Goal: Information Seeking & Learning: Learn about a topic

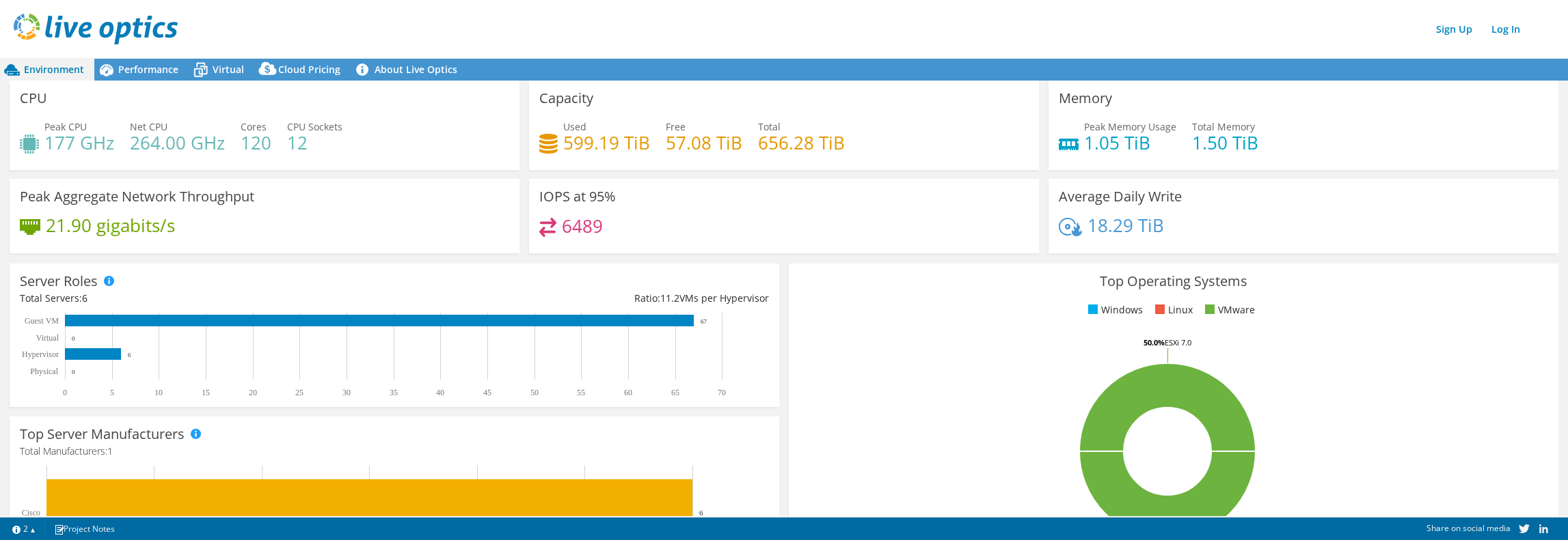
drag, startPoint x: 597, startPoint y: 29, endPoint x: 591, endPoint y: 40, distance: 12.5
click at [597, 29] on div "Sign Up Log In" at bounding box center [797, 28] width 1568 height 30
click at [156, 138] on h4 "264.00 GHz" at bounding box center [178, 142] width 95 height 15
click at [55, 150] on h4 "177 GHz" at bounding box center [79, 142] width 69 height 15
click at [125, 72] on span "Performance" at bounding box center [147, 69] width 60 height 13
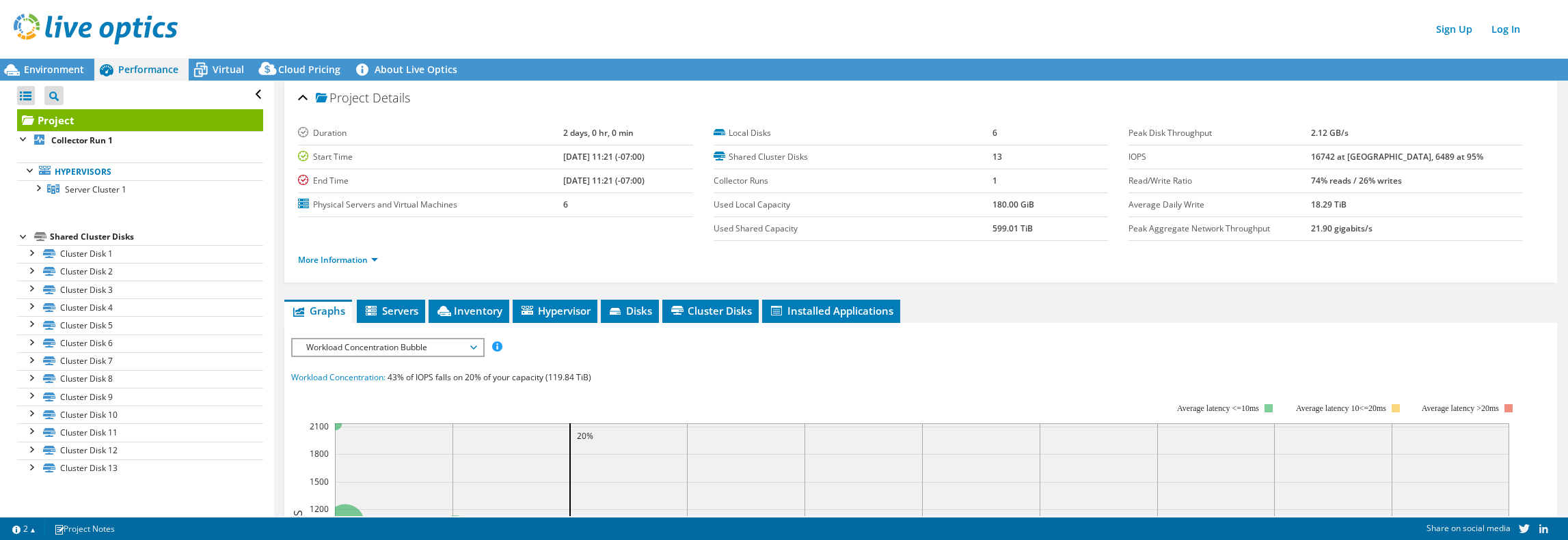
drag, startPoint x: 980, startPoint y: 203, endPoint x: 1012, endPoint y: 215, distance: 34.2
click at [1066, 208] on tr "Used Local Capacity 180.00 GiB" at bounding box center [910, 205] width 394 height 24
drag, startPoint x: 976, startPoint y: 230, endPoint x: 1062, endPoint y: 233, distance: 86.1
click at [1070, 233] on tr "Used Shared Capacity 599.01 TiB" at bounding box center [910, 229] width 394 height 24
click at [1042, 233] on td "599.01 TiB" at bounding box center [1049, 229] width 115 height 24
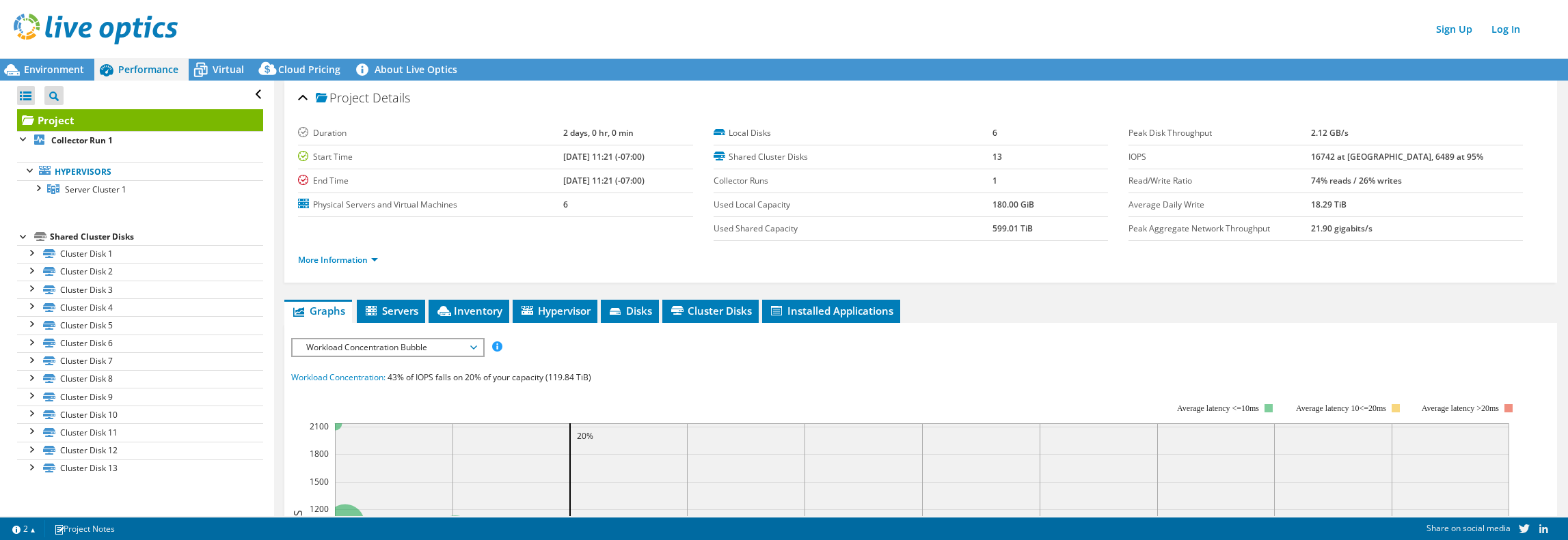
drag, startPoint x: 1033, startPoint y: 233, endPoint x: 943, endPoint y: 223, distance: 90.6
click at [943, 223] on tr "Used Shared Capacity 599.01 TiB" at bounding box center [910, 229] width 394 height 24
click at [978, 211] on td "Used Local Capacity" at bounding box center [853, 205] width 279 height 24
drag, startPoint x: 969, startPoint y: 148, endPoint x: 1087, endPoint y: 161, distance: 118.7
click at [1087, 161] on tr "Shared Cluster Disks 13" at bounding box center [910, 157] width 394 height 24
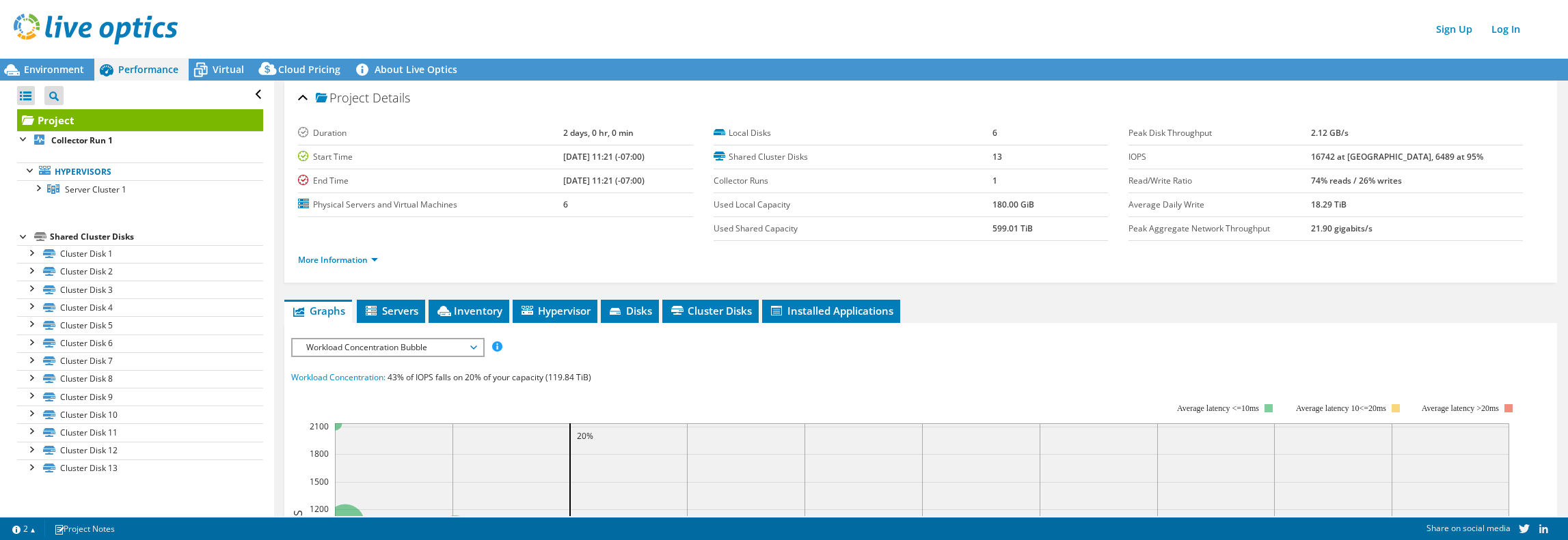
drag, startPoint x: 962, startPoint y: 136, endPoint x: 1027, endPoint y: 125, distance: 65.9
click at [969, 136] on label "Local Disks" at bounding box center [853, 133] width 279 height 13
drag, startPoint x: 988, startPoint y: 125, endPoint x: 893, endPoint y: 130, distance: 95.1
click at [924, 133] on tr "Local Disks 6" at bounding box center [910, 133] width 394 height 24
drag, startPoint x: 1405, startPoint y: 152, endPoint x: 1444, endPoint y: 155, distance: 39.1
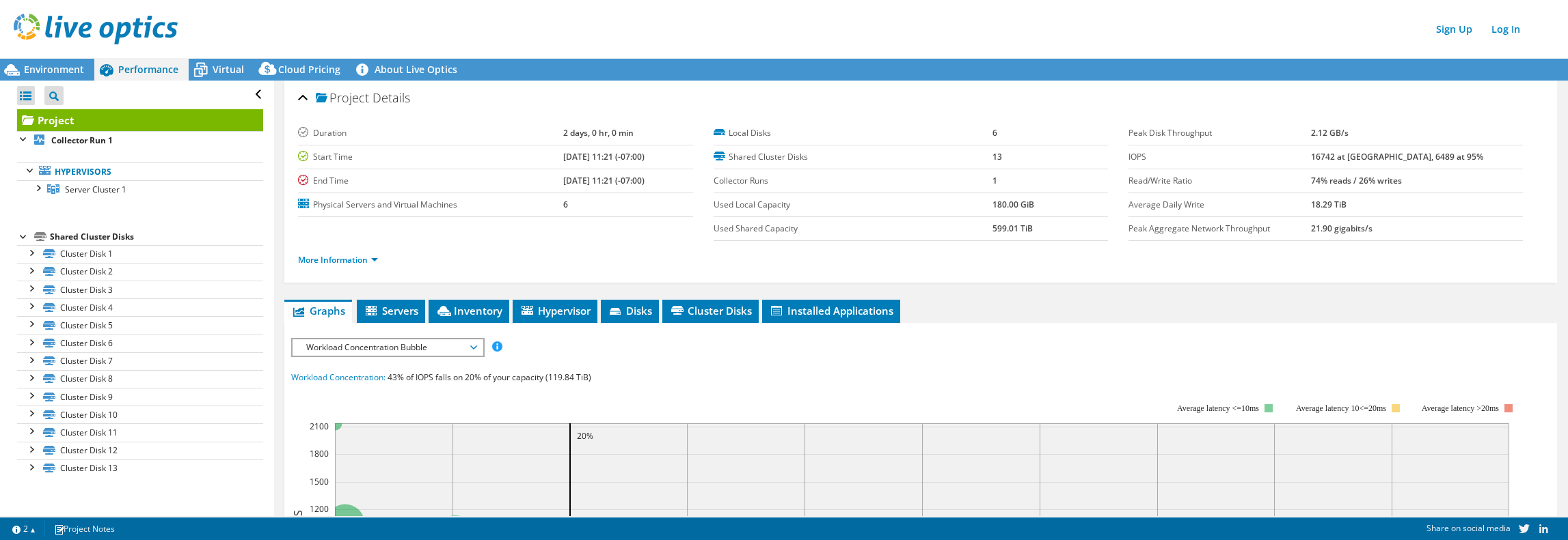
click at [1444, 155] on tr "IOPS 16742 at [GEOGRAPHIC_DATA], 6489 at 95%" at bounding box center [1325, 157] width 394 height 24
click at [1391, 186] on td "74% reads / 26% writes" at bounding box center [1416, 180] width 212 height 24
click at [240, 66] on span "Virtual" at bounding box center [228, 69] width 31 height 13
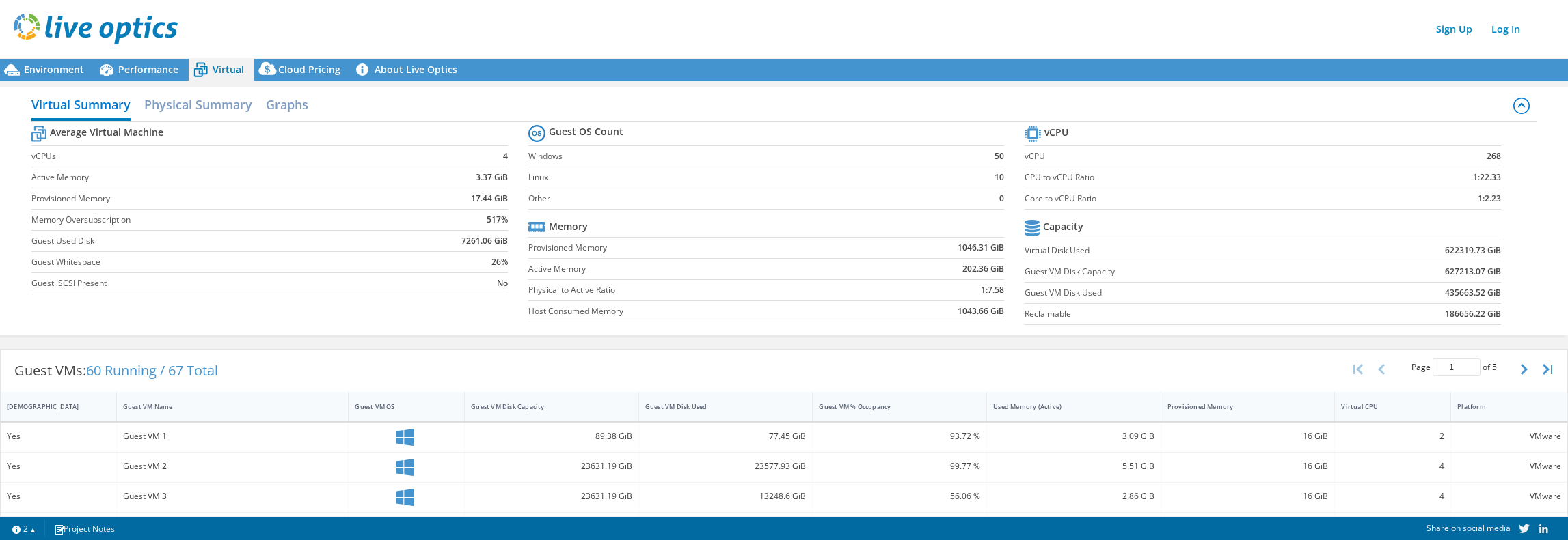
click at [642, 372] on div "Guest VMs: 60 Running / 67 Total Page 1 of 5 5 rows 10 rows 20 rows 25 rows 50 …" at bounding box center [784, 370] width 1566 height 43
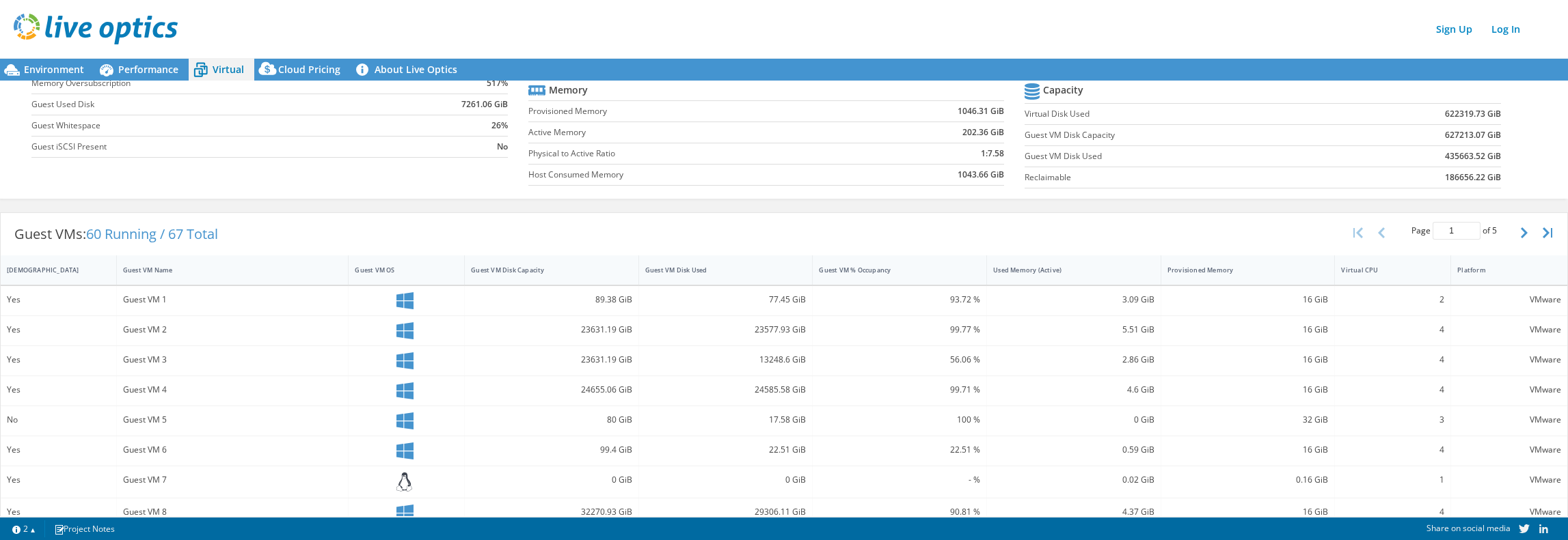
click at [406, 296] on icon at bounding box center [405, 301] width 17 height 17
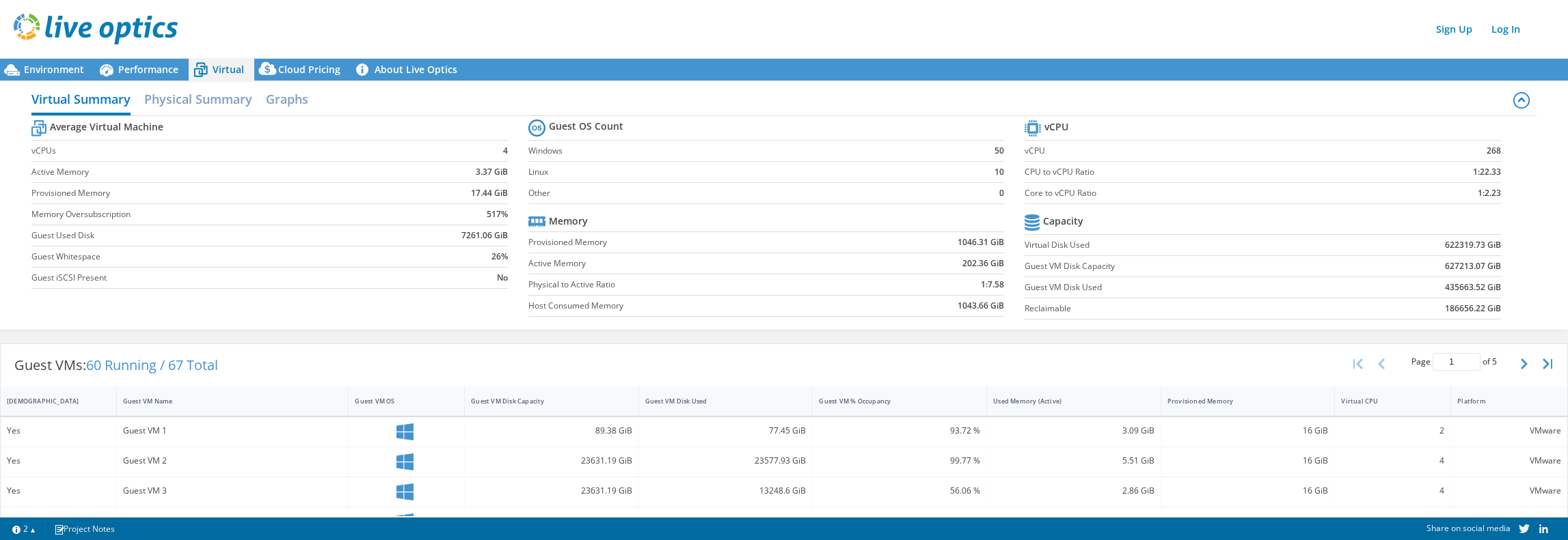
scroll to position [0, 0]
drag, startPoint x: 537, startPoint y: 160, endPoint x: 695, endPoint y: 199, distance: 162.7
click at [695, 199] on tbody "Guest OS Count Windows 50 Linux 10 Other 0" at bounding box center [766, 165] width 477 height 88
click at [695, 199] on label "Other" at bounding box center [744, 198] width 432 height 13
click at [208, 103] on h2 "Physical Summary" at bounding box center [198, 106] width 108 height 30
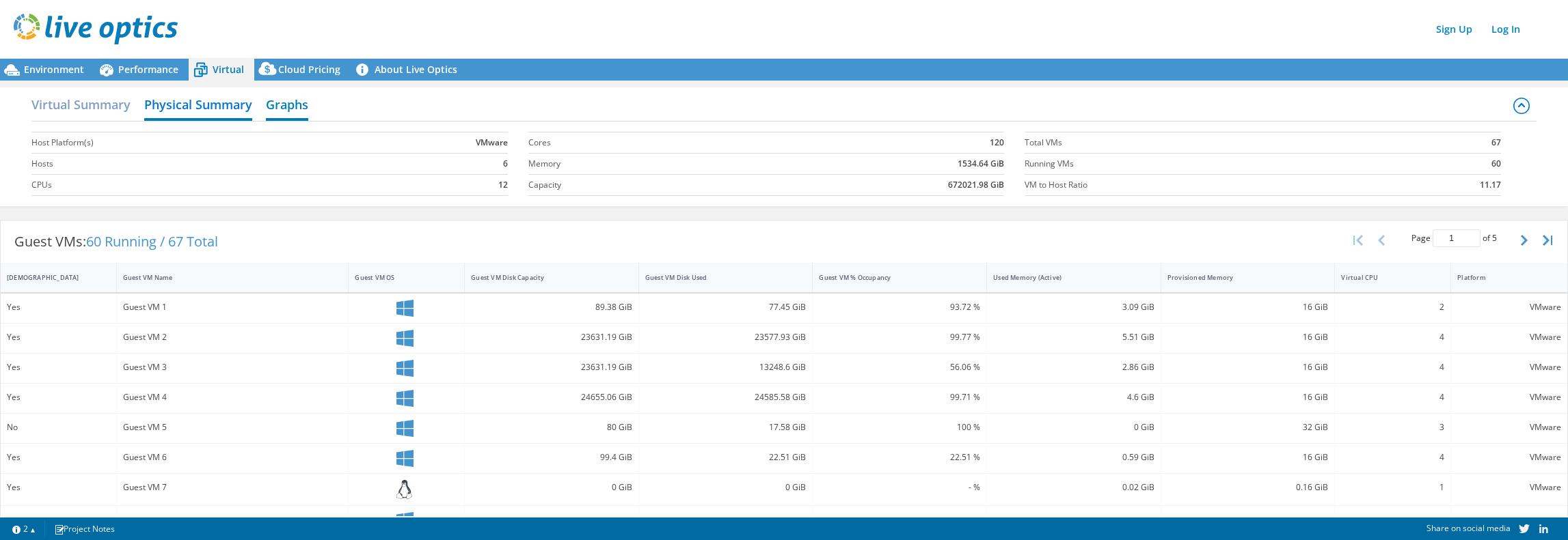
click at [295, 103] on h2 "Graphs" at bounding box center [287, 106] width 43 height 30
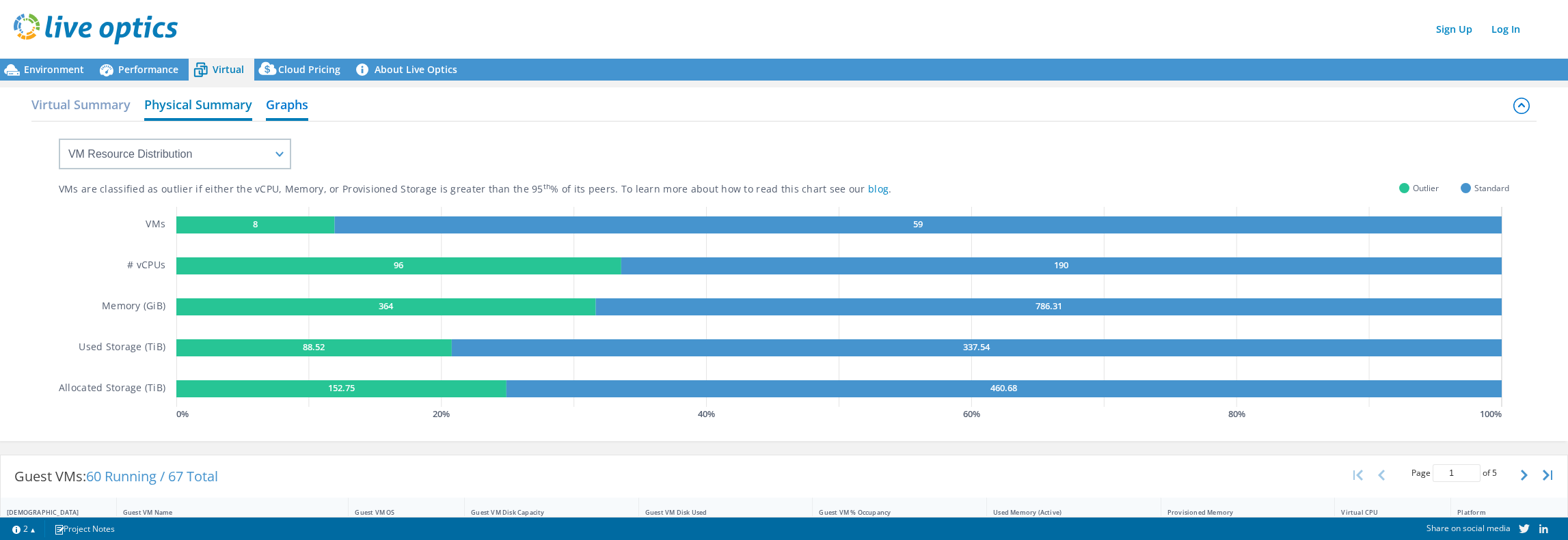
click at [221, 97] on h2 "Physical Summary" at bounding box center [198, 106] width 108 height 30
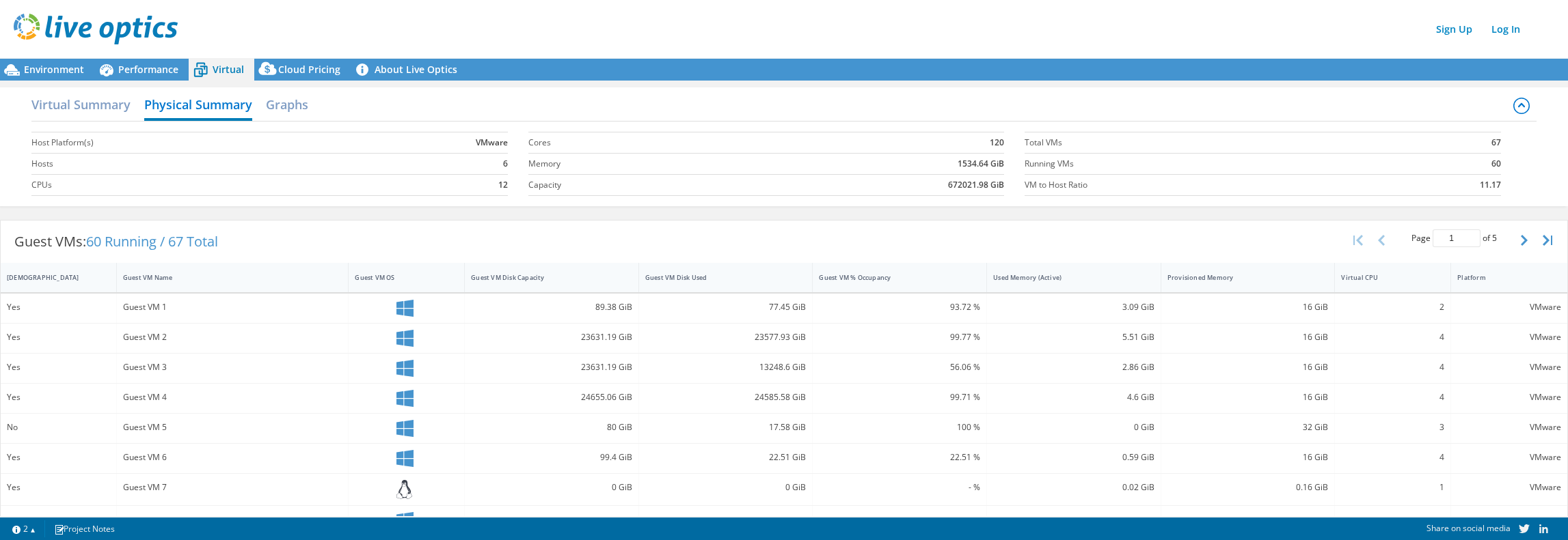
click at [398, 305] on div at bounding box center [406, 308] width 104 height 17
click at [403, 307] on icon at bounding box center [405, 308] width 17 height 17
click at [108, 108] on h2 "Virtual Summary" at bounding box center [81, 106] width 99 height 30
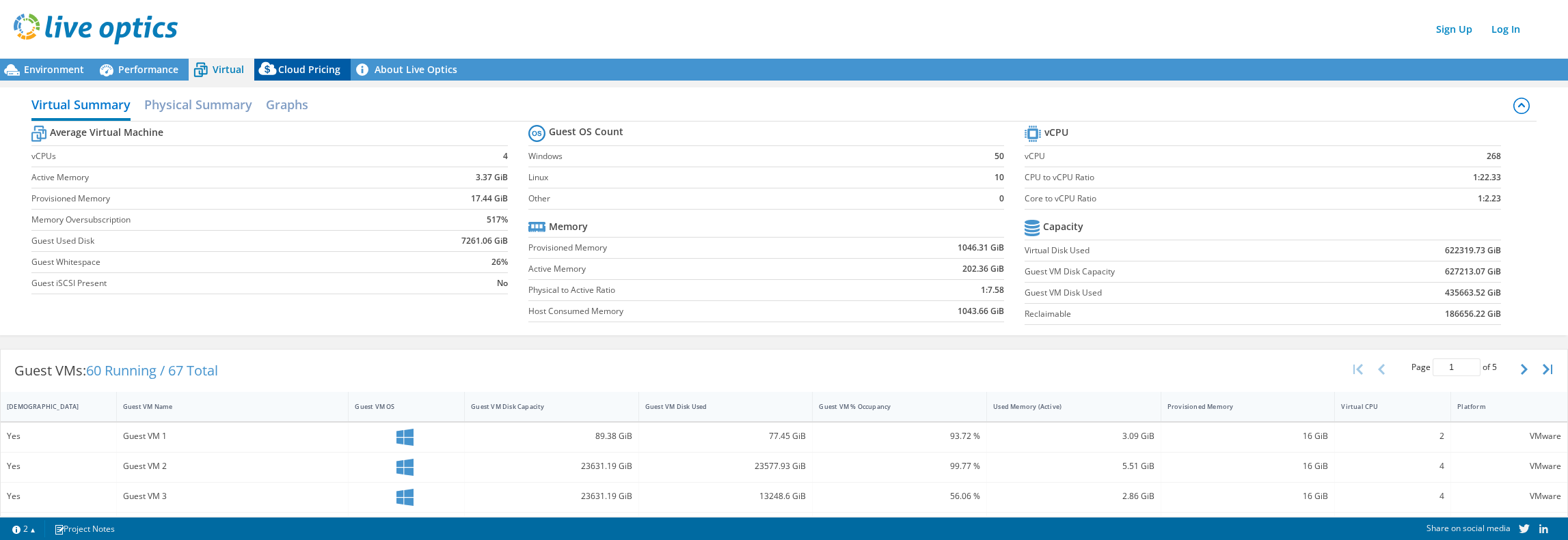
click at [295, 66] on span "Cloud Pricing" at bounding box center [309, 69] width 62 height 13
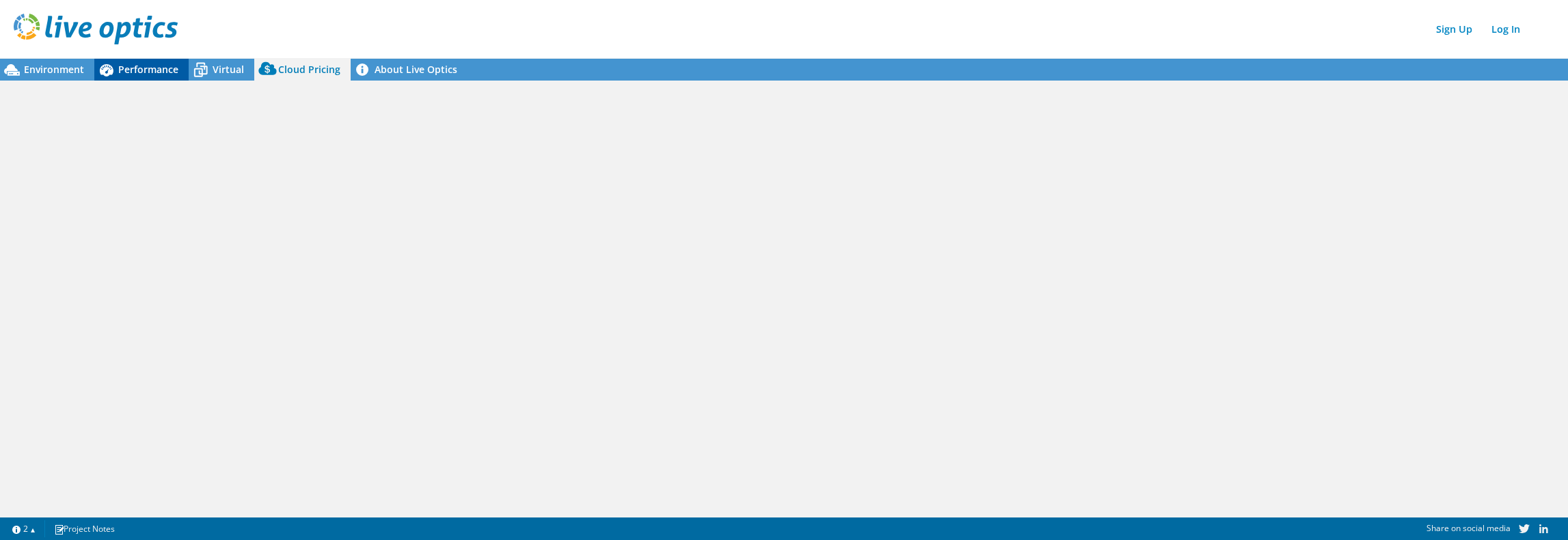
click at [148, 70] on span "Performance" at bounding box center [147, 69] width 60 height 13
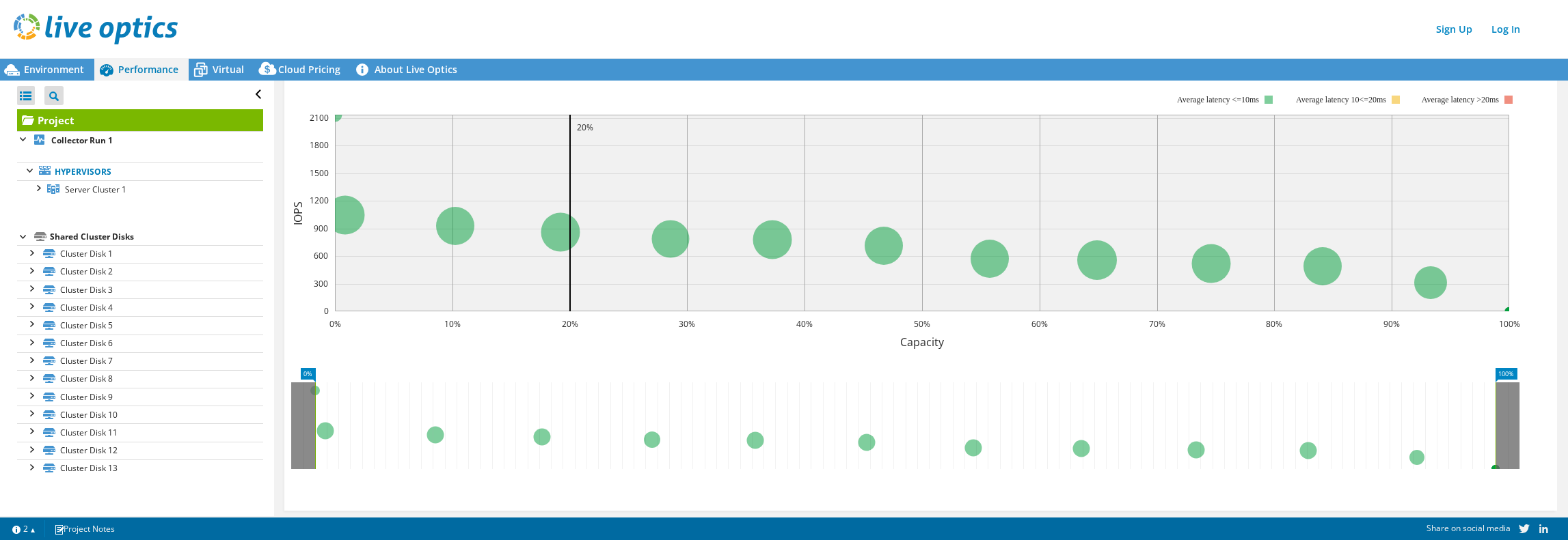
scroll to position [325, 0]
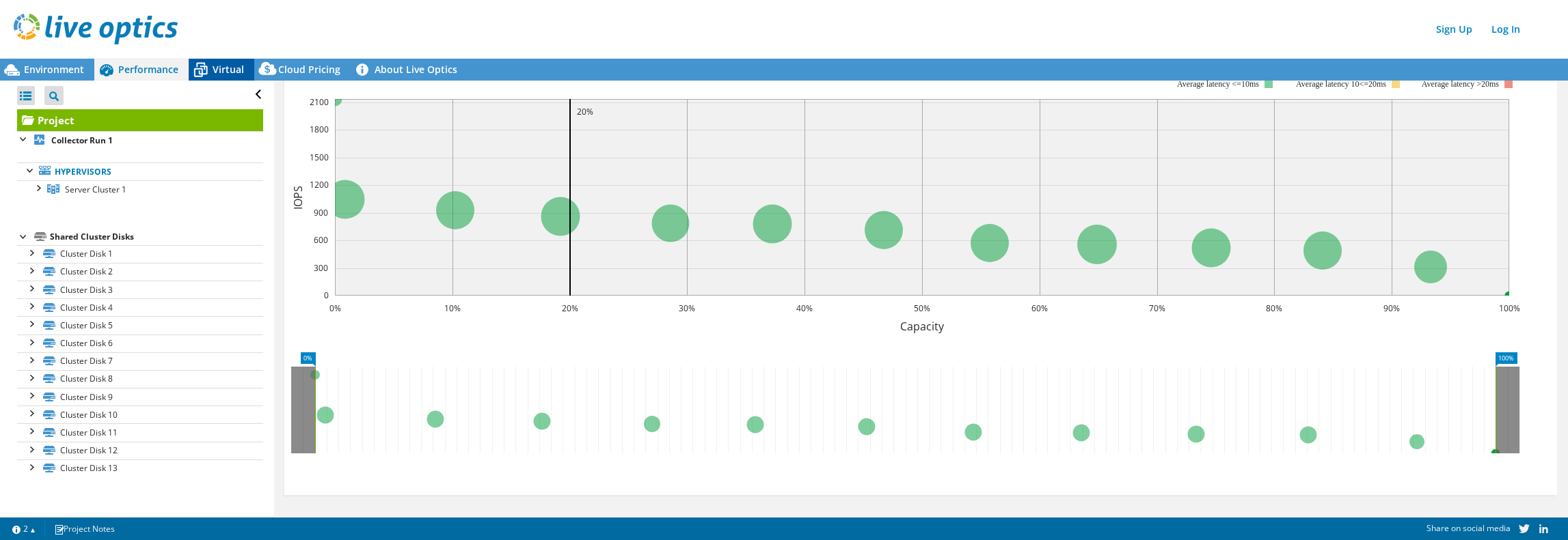
click at [213, 69] on span "Virtual" at bounding box center [228, 69] width 31 height 13
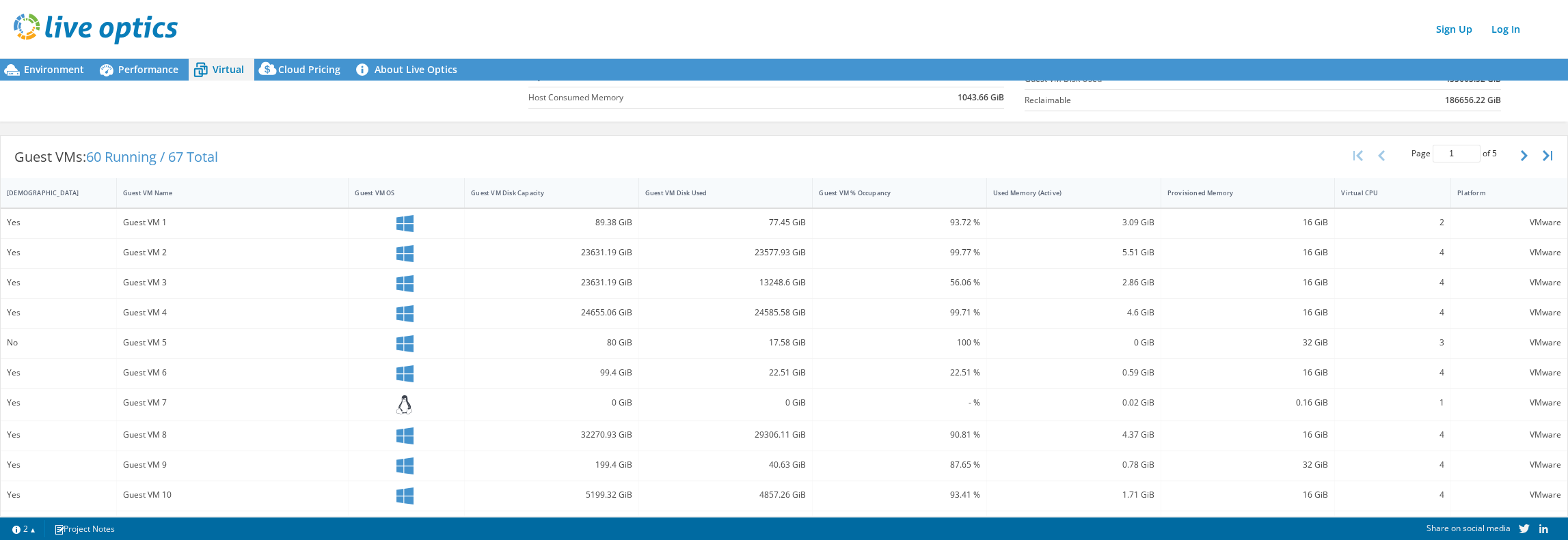
scroll to position [205, 0]
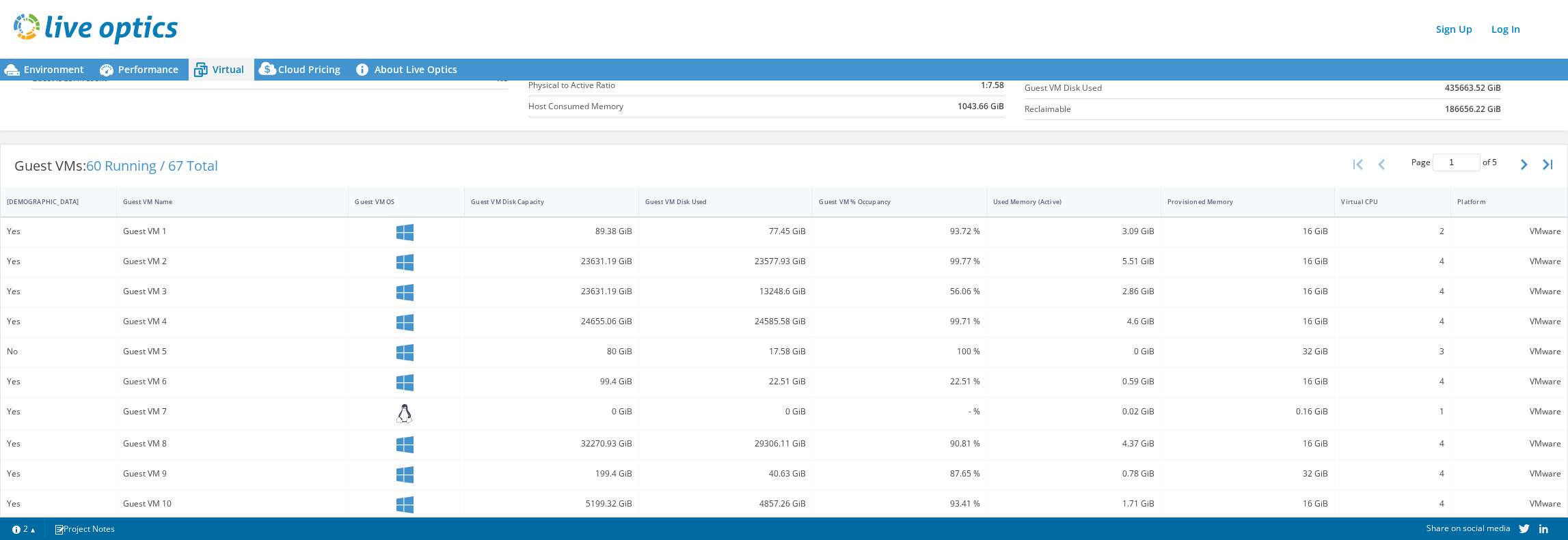
click at [401, 226] on icon at bounding box center [405, 233] width 17 height 17
drag, startPoint x: 180, startPoint y: 228, endPoint x: 172, endPoint y: 230, distance: 8.2
click at [174, 230] on div "Guest VM 1" at bounding box center [233, 232] width 219 height 15
click at [143, 220] on div "Guest VM 1" at bounding box center [233, 233] width 233 height 29
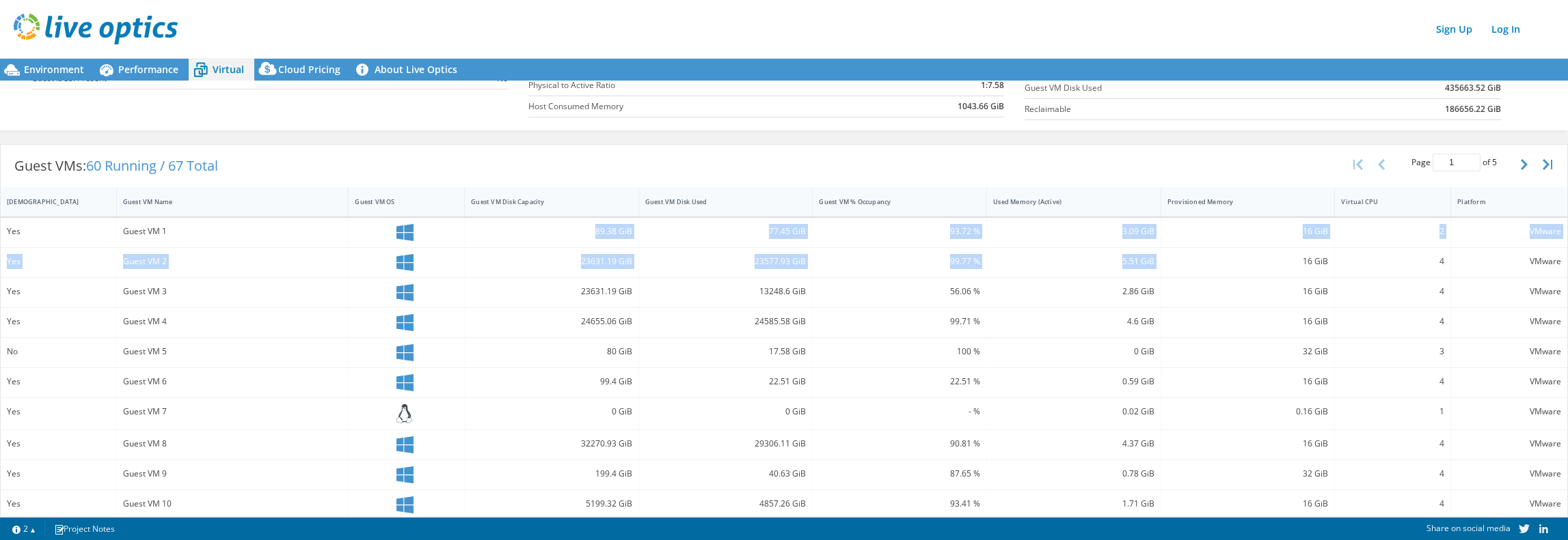
drag, startPoint x: 563, startPoint y: 244, endPoint x: 1212, endPoint y: 253, distance: 649.1
click at [1212, 253] on div "Yes Guest VM 1 89.38 GiB 77.45 GiB 93.72 % 3.09 GiB 16 GiB 2 VMware Yes Guest V…" at bounding box center [784, 445] width 1566 height 455
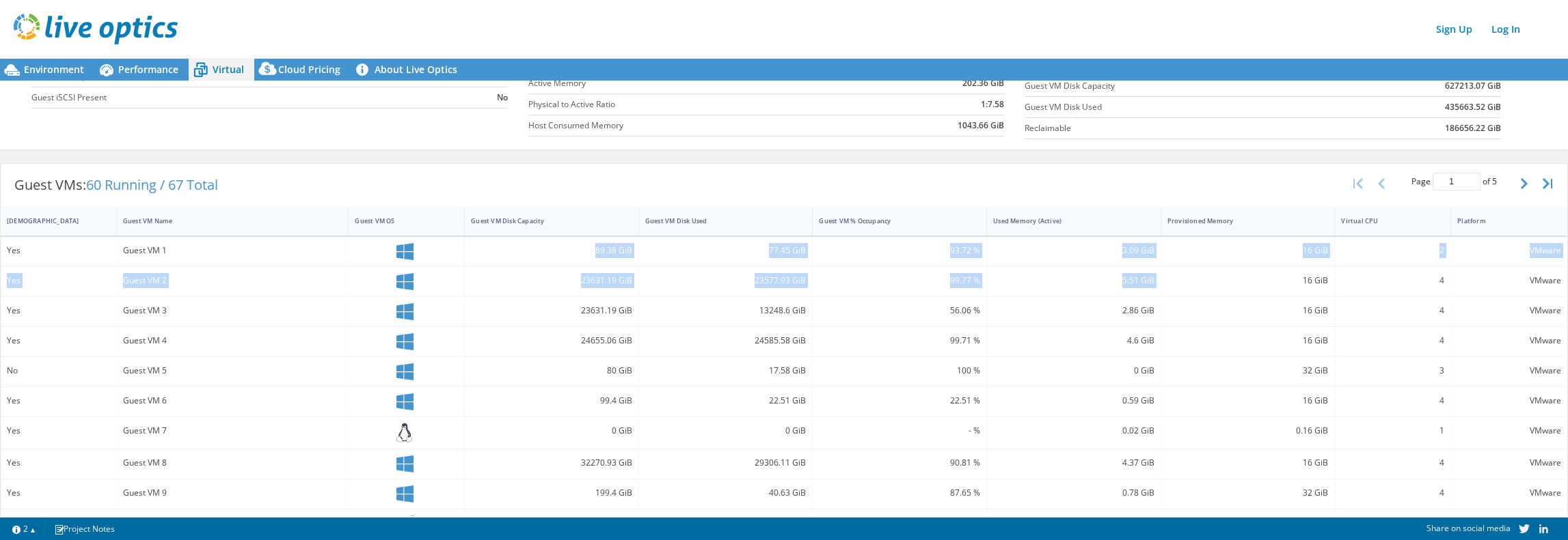
scroll to position [68, 0]
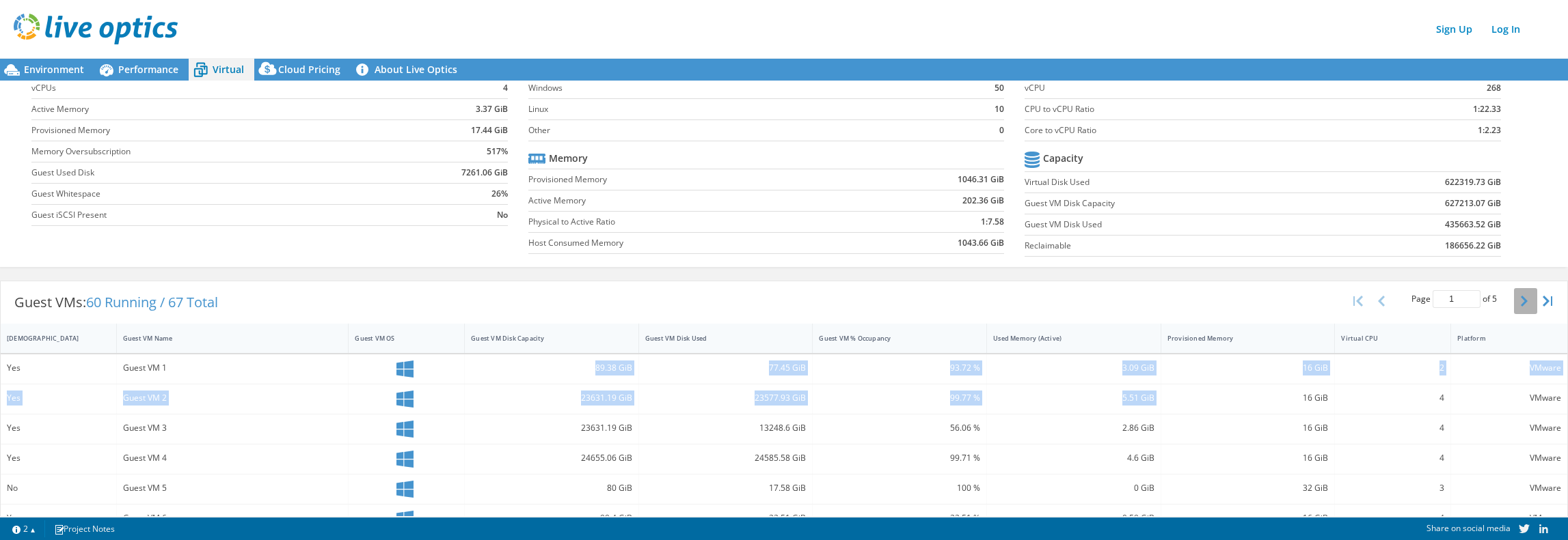
click at [1521, 297] on icon "button" at bounding box center [1523, 302] width 7 height 11
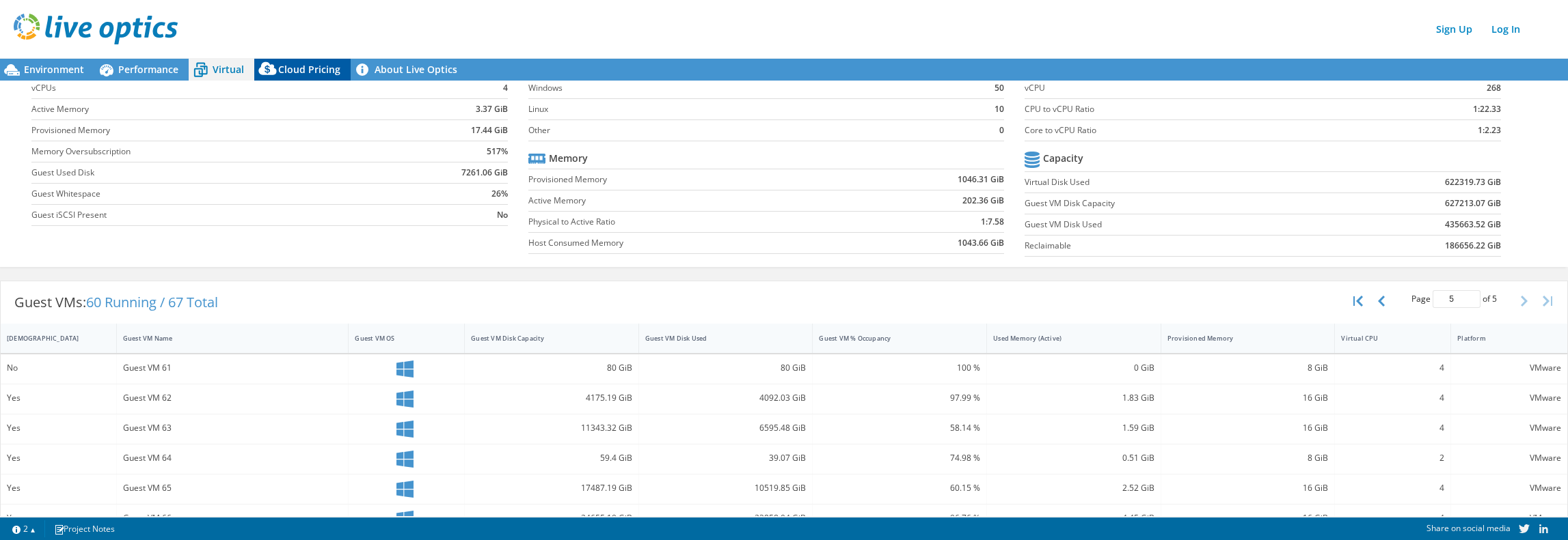
click at [296, 67] on span "Cloud Pricing" at bounding box center [309, 69] width 62 height 13
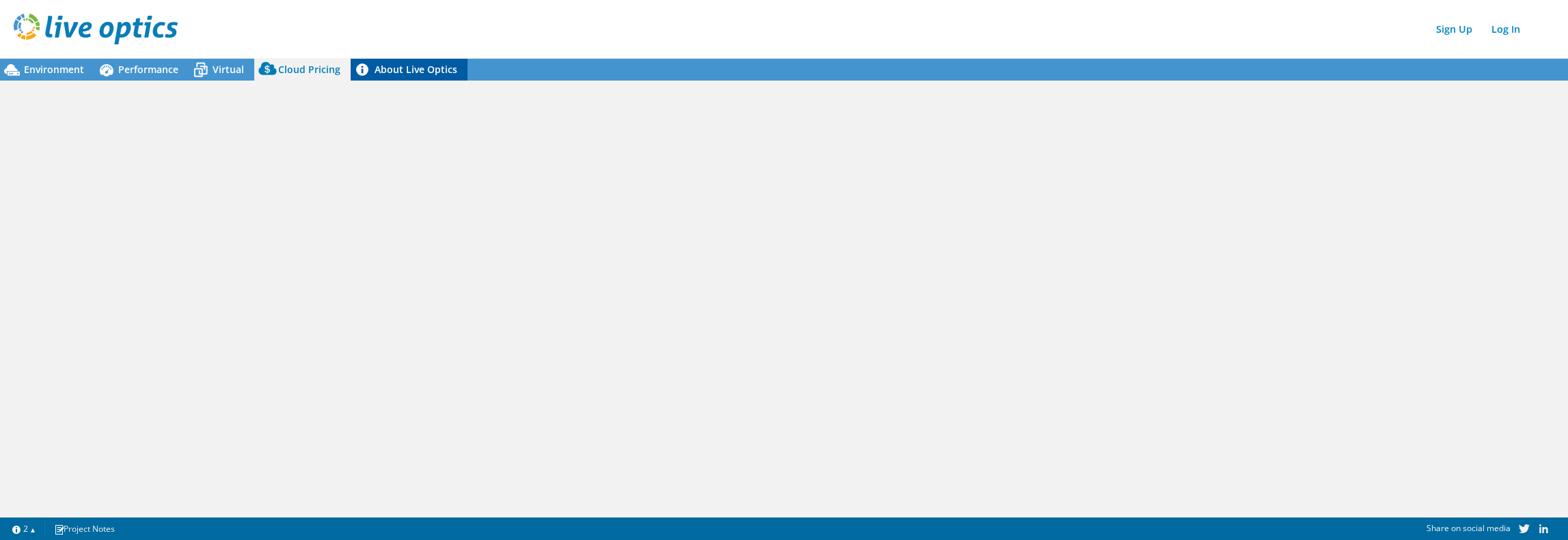
click at [392, 69] on link "About Live Optics" at bounding box center [408, 69] width 117 height 22
drag, startPoint x: 121, startPoint y: 69, endPoint x: 133, endPoint y: 72, distance: 12.4
click at [121, 69] on span "Performance" at bounding box center [147, 69] width 60 height 13
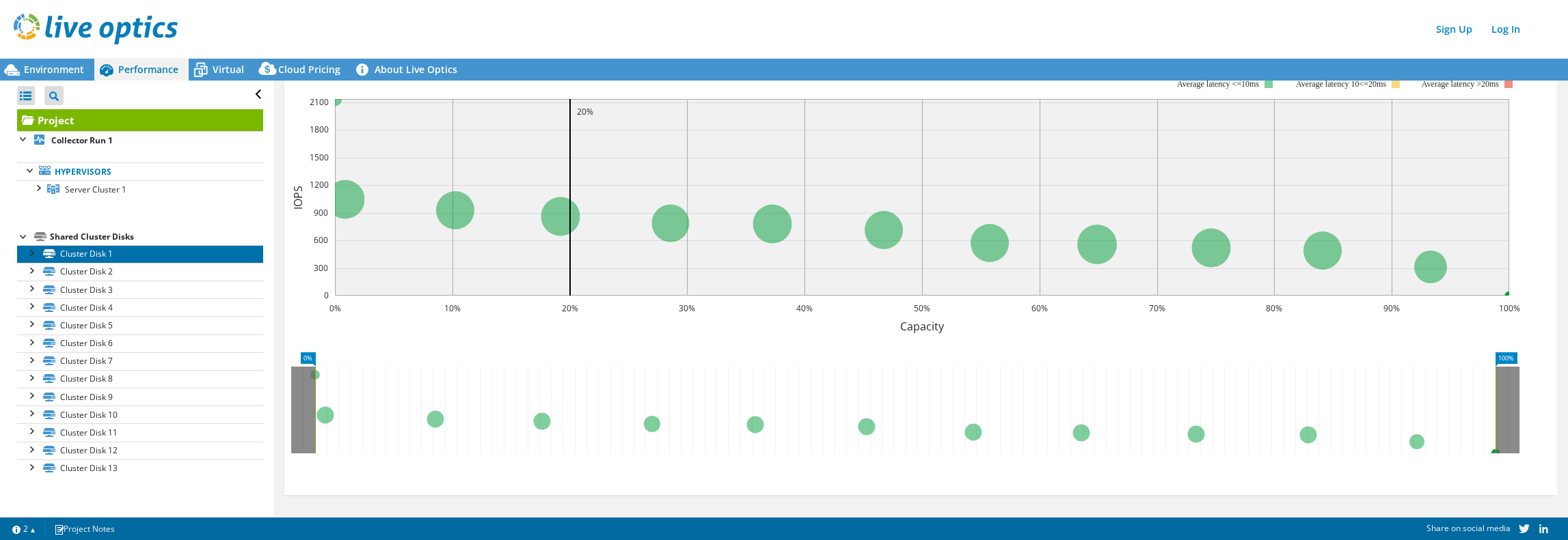
click at [118, 257] on link "Cluster Disk 1" at bounding box center [140, 253] width 246 height 18
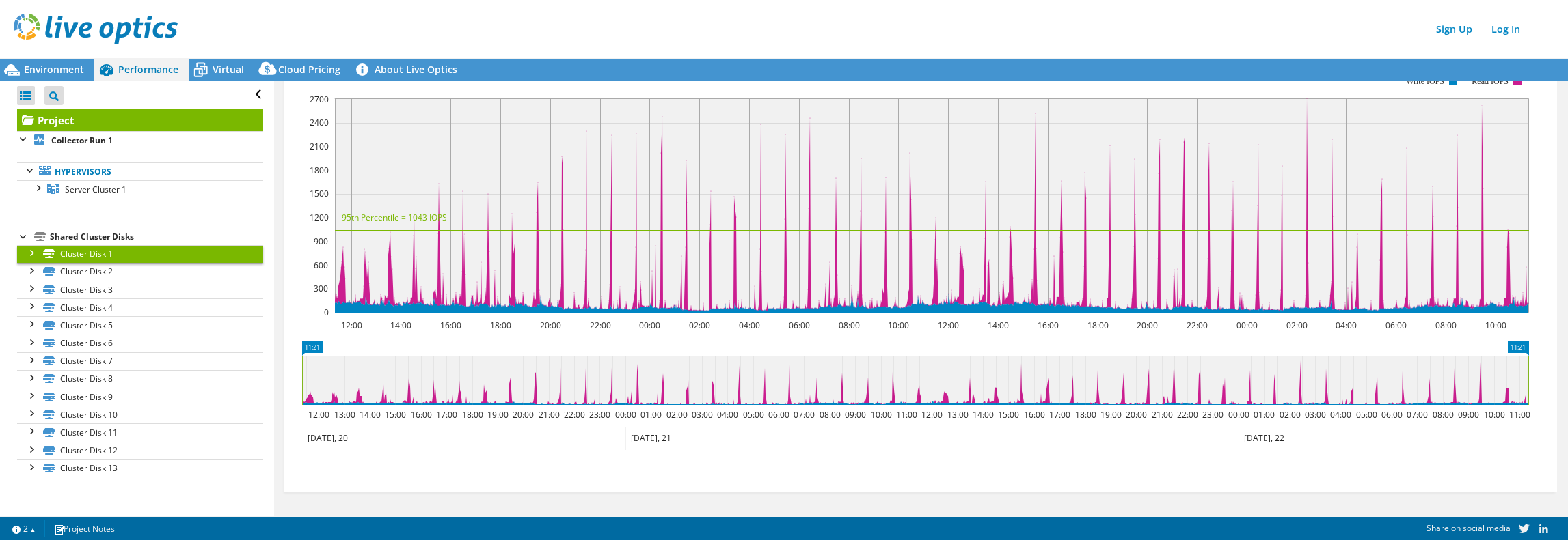
scroll to position [332, 0]
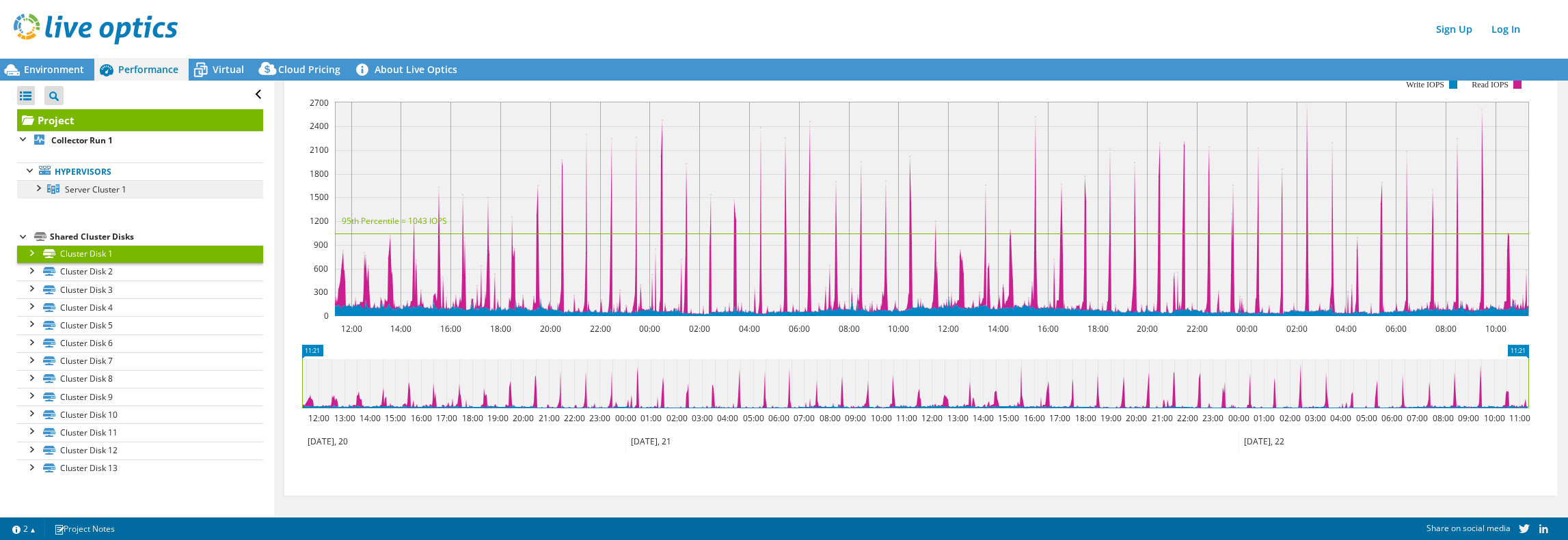
click at [82, 188] on span "Server Cluster 1" at bounding box center [95, 190] width 62 height 11
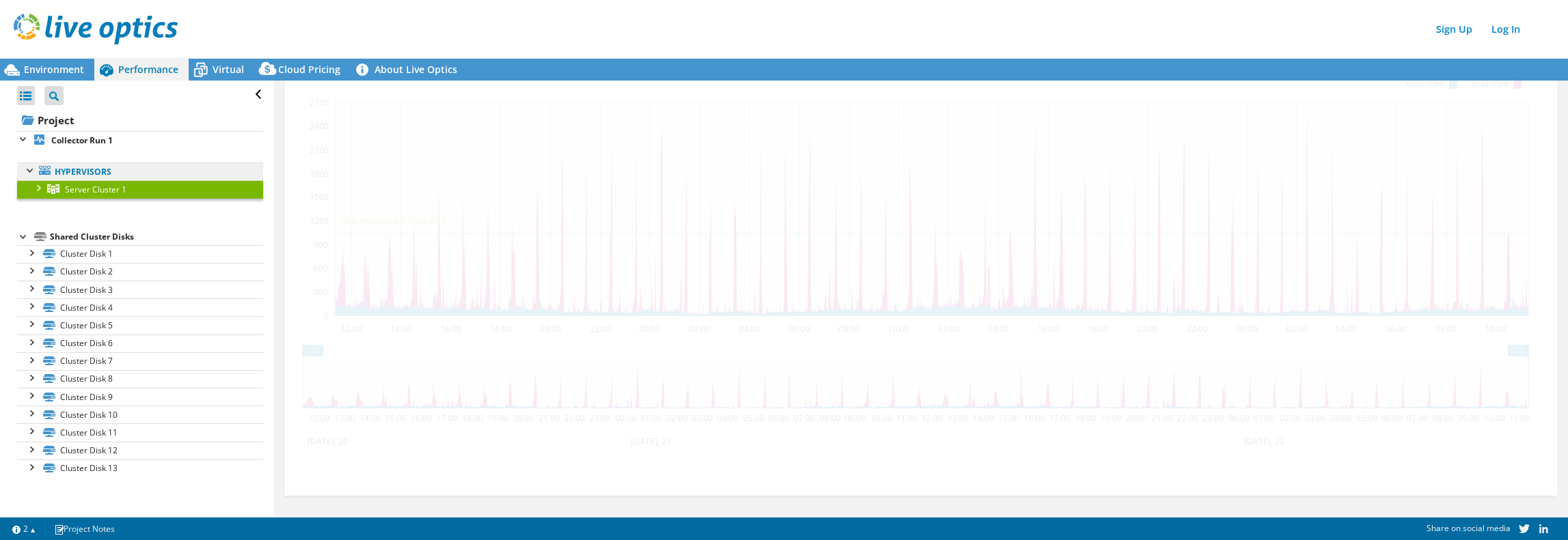
scroll to position [262, 0]
click at [94, 170] on link "Hypervisors" at bounding box center [140, 171] width 246 height 18
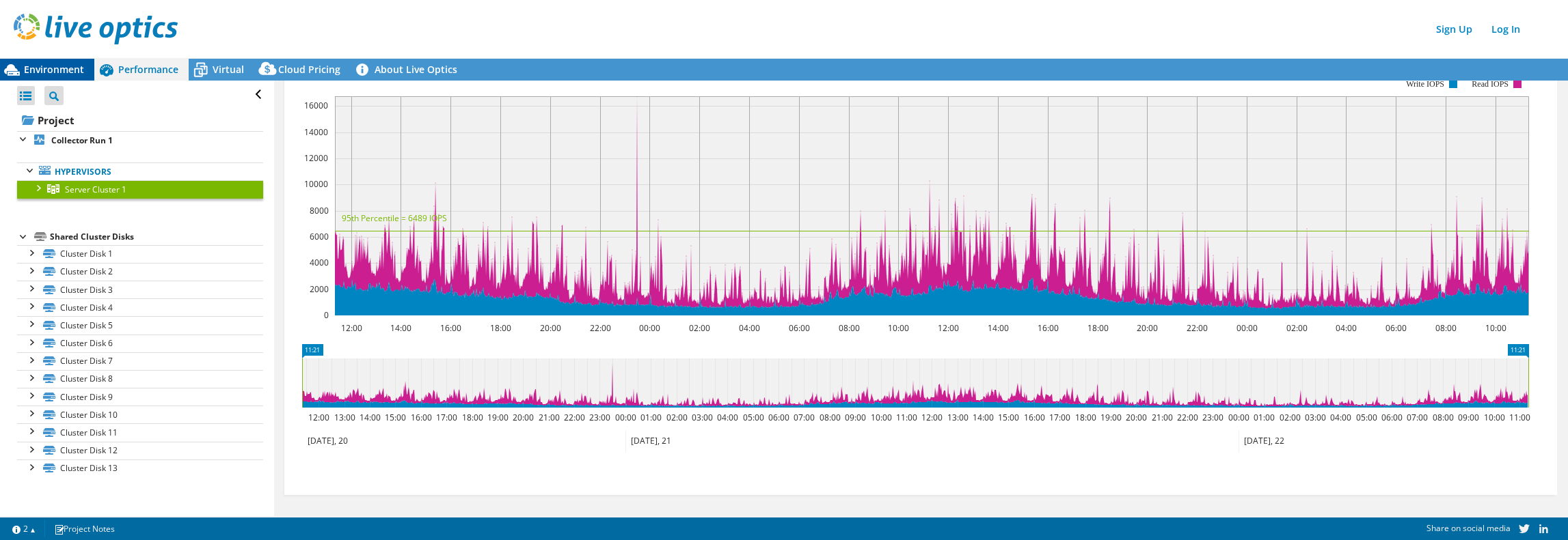
click at [61, 68] on span "Environment" at bounding box center [53, 69] width 60 height 13
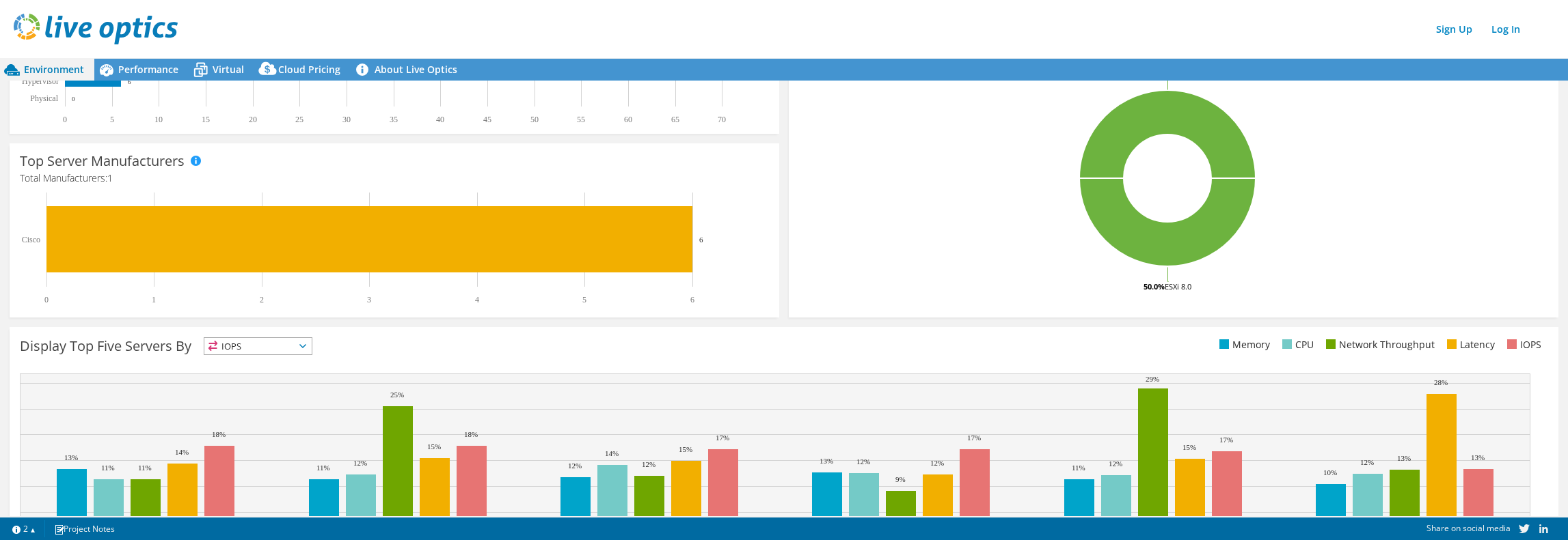
scroll to position [137, 0]
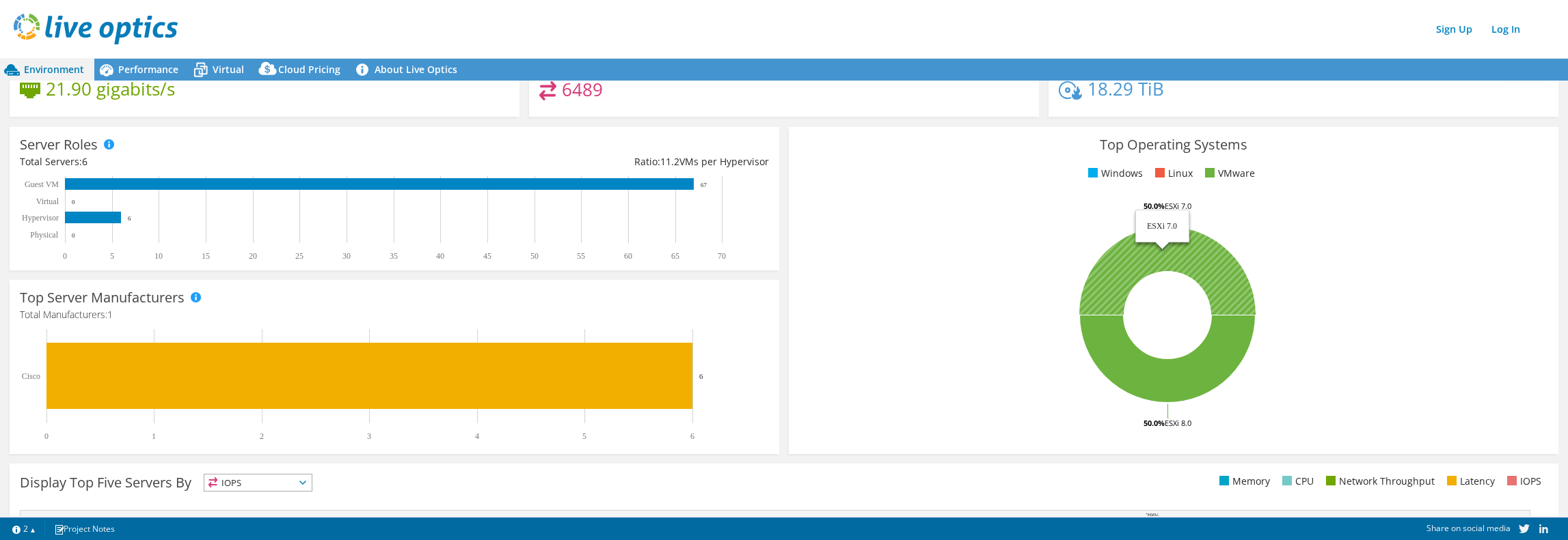
click at [1208, 282] on icon at bounding box center [1167, 270] width 177 height 88
click at [1215, 174] on li "VMware" at bounding box center [1228, 174] width 53 height 15
click at [1110, 174] on li "Windows" at bounding box center [1113, 174] width 58 height 15
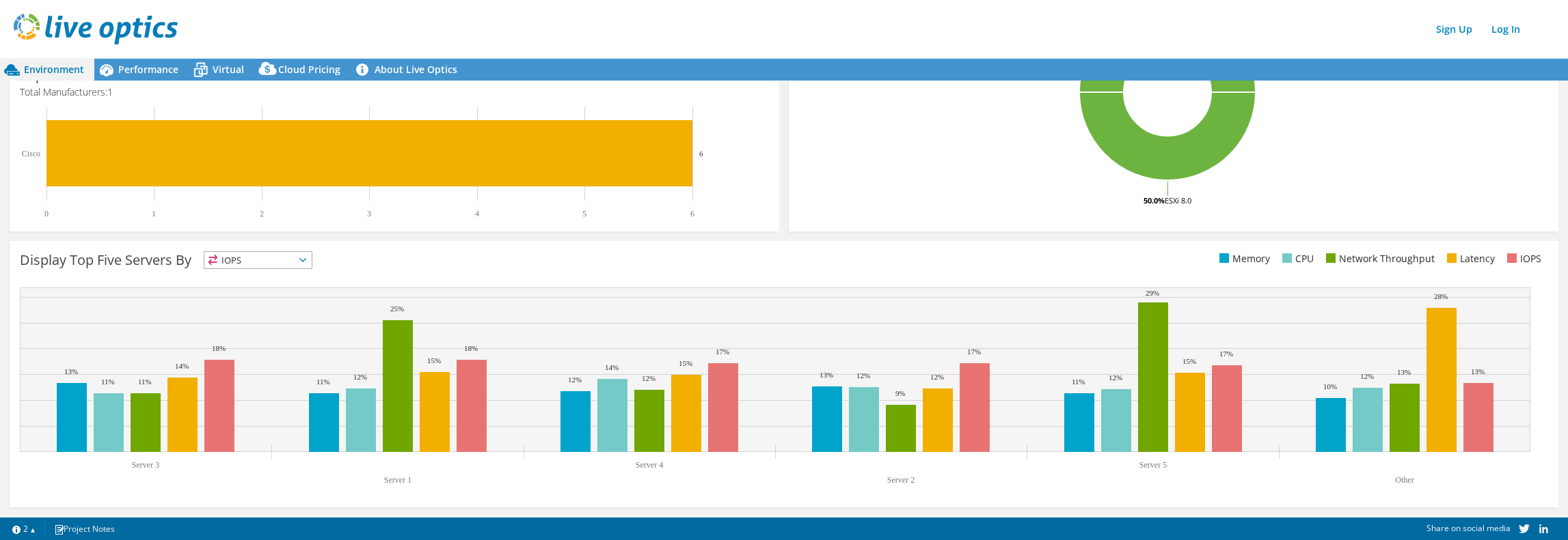
click at [1234, 252] on li "Memory" at bounding box center [1242, 259] width 54 height 15
click at [579, 428] on rect at bounding box center [576, 421] width 30 height 61
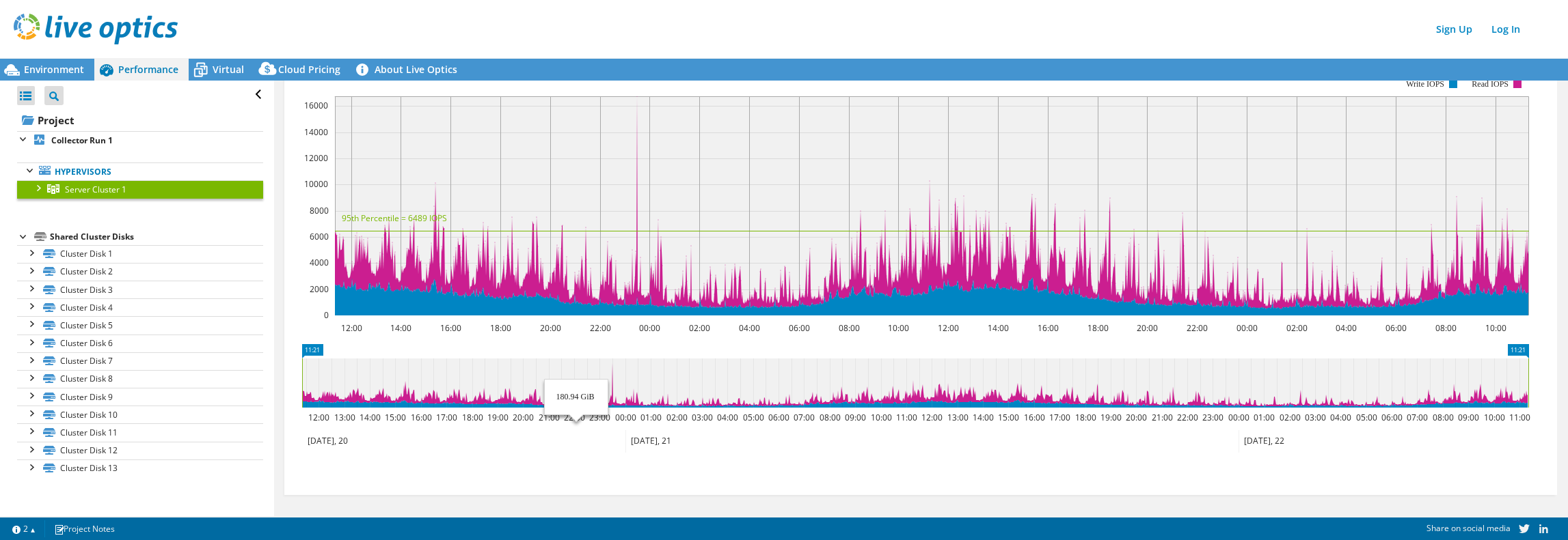
scroll to position [0, 0]
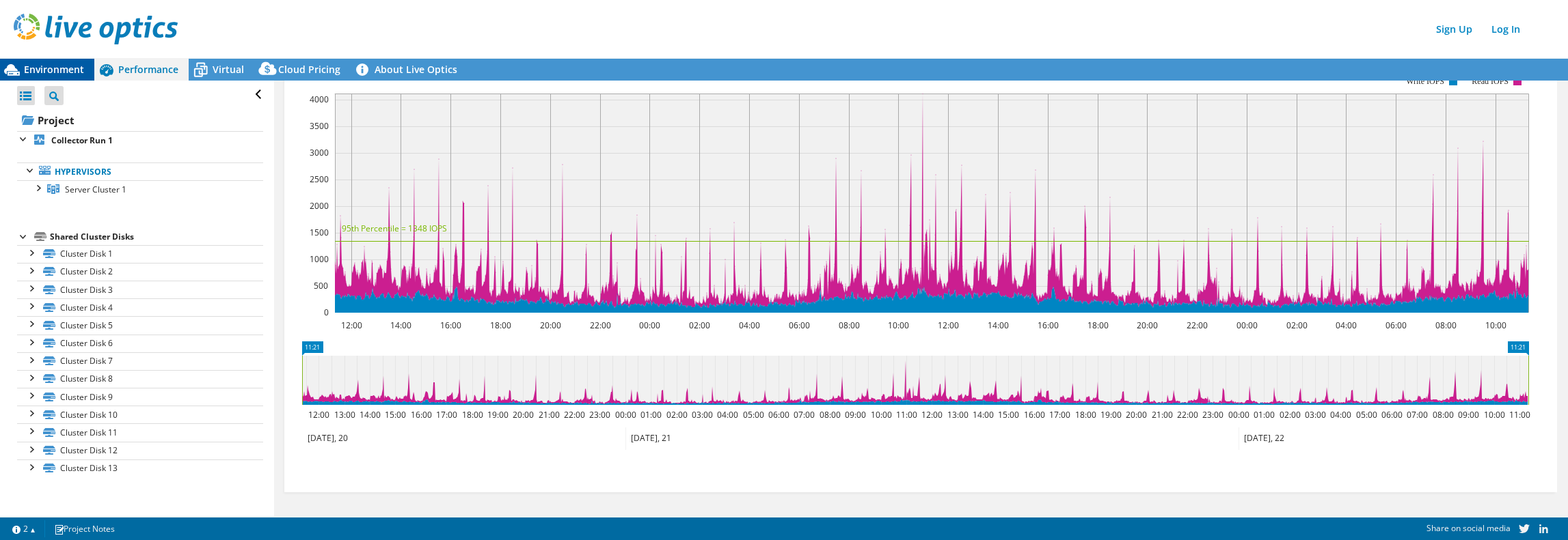
click at [37, 59] on div "Environment" at bounding box center [47, 69] width 94 height 22
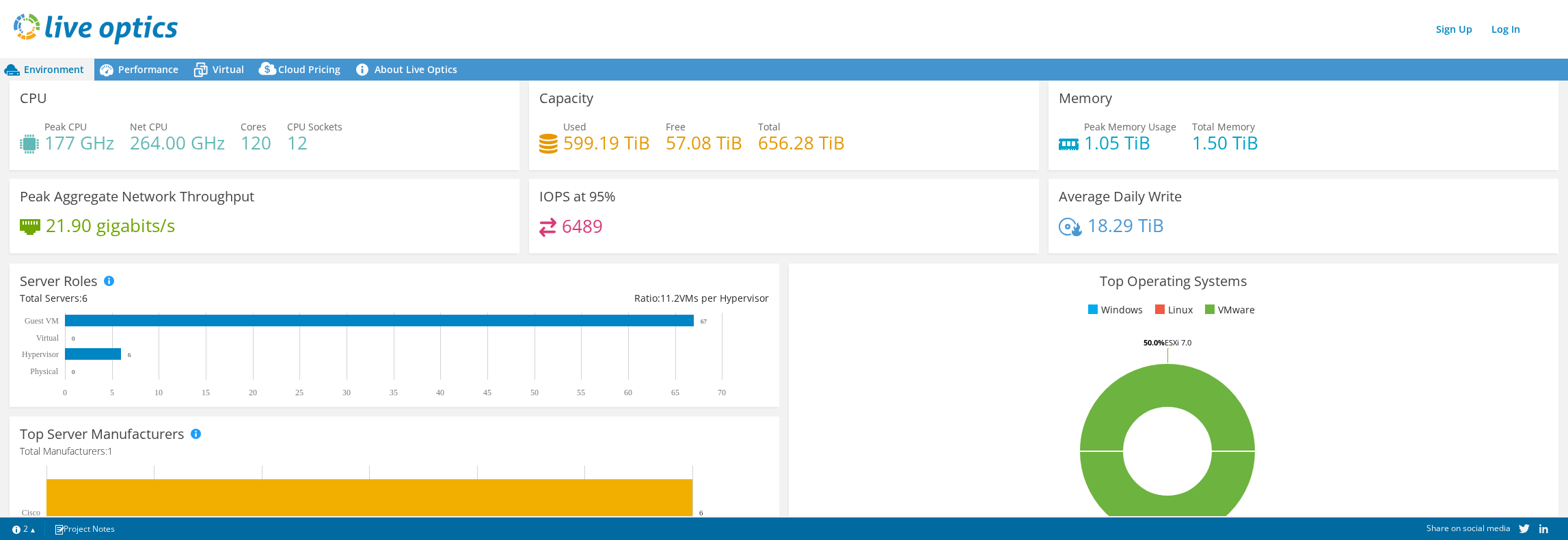
click at [158, 137] on h4 "264.00 GHz" at bounding box center [178, 142] width 95 height 15
drag, startPoint x: 152, startPoint y: 139, endPoint x: 68, endPoint y: 140, distance: 84.0
click at [130, 143] on h4 "264.00 GHz" at bounding box center [178, 142] width 95 height 15
click at [43, 138] on div "Peak CPU 177 GHz" at bounding box center [66, 135] width 94 height 30
drag, startPoint x: 124, startPoint y: 147, endPoint x: 233, endPoint y: 143, distance: 109.1
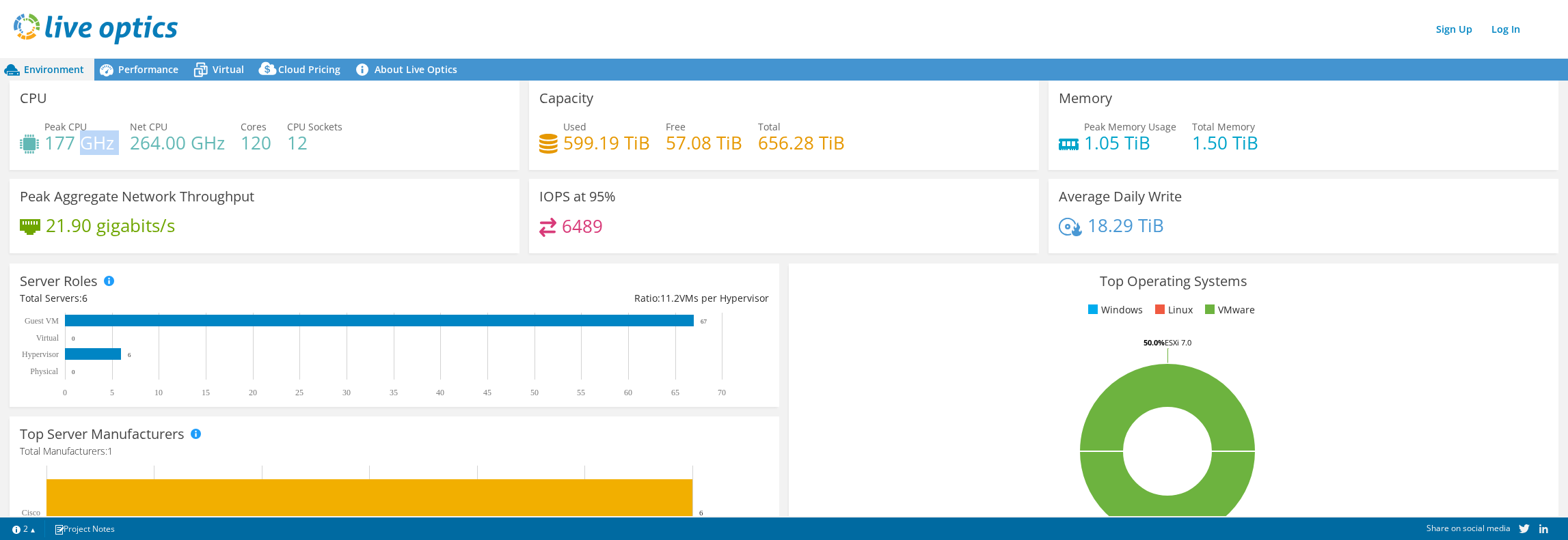
click at [127, 147] on div "Peak CPU 177 GHz Net CPU 264.00 GHz Cores 120 CPU Sockets 12" at bounding box center [264, 141] width 489 height 45
click at [586, 218] on h4 "6489" at bounding box center [581, 226] width 41 height 15
drag, startPoint x: 578, startPoint y: 225, endPoint x: 572, endPoint y: 226, distance: 6.1
click at [577, 225] on h4 "6489" at bounding box center [581, 226] width 41 height 15
click at [125, 65] on span "Performance" at bounding box center [147, 69] width 60 height 13
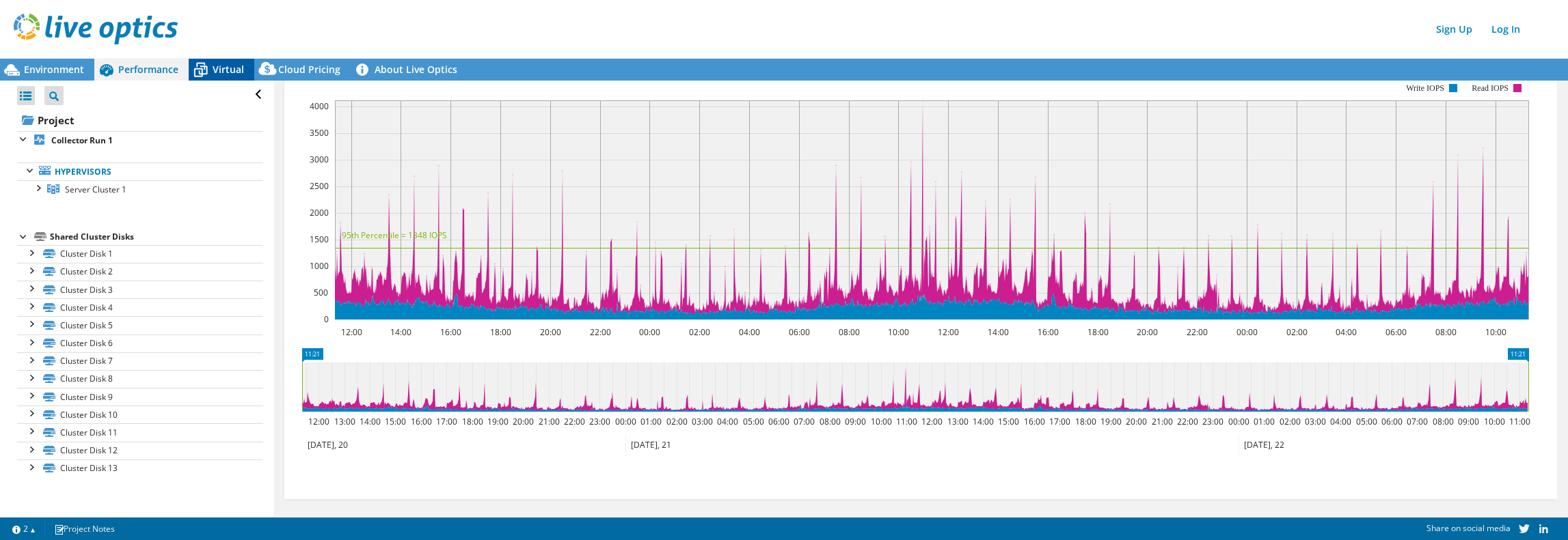
click at [230, 64] on div "Virtual" at bounding box center [221, 69] width 66 height 22
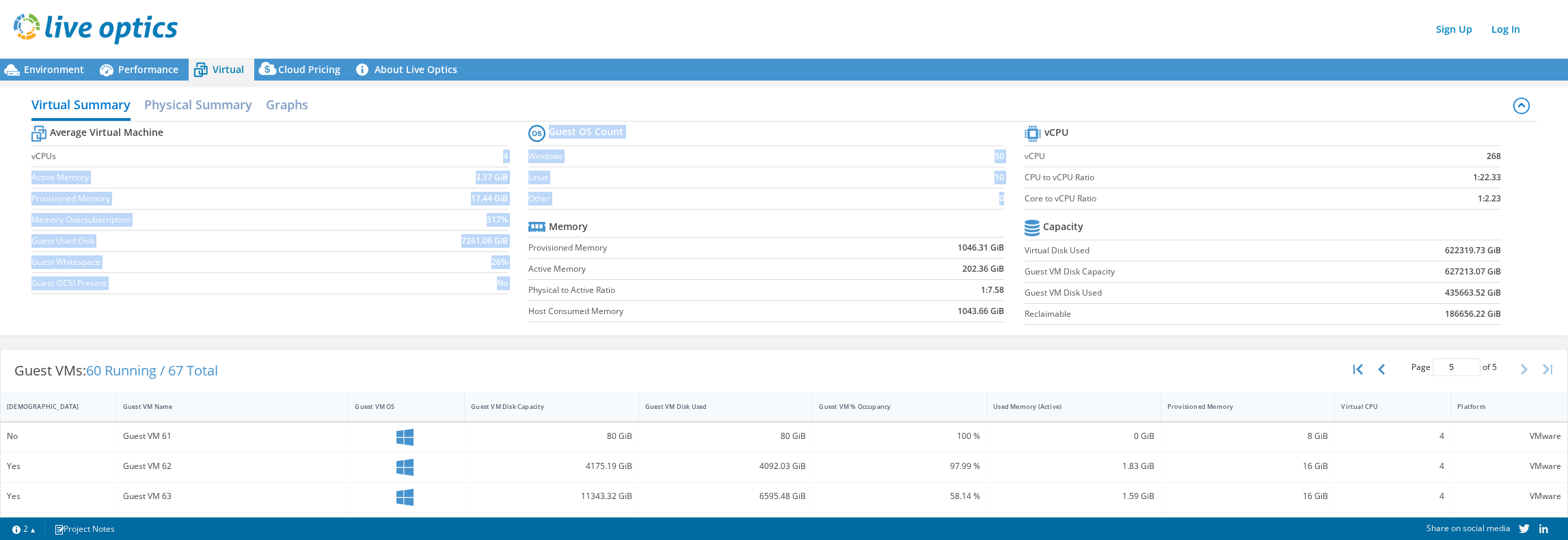
drag, startPoint x: 440, startPoint y: 182, endPoint x: 984, endPoint y: 326, distance: 562.7
click at [984, 326] on div "Average Virtual Machine vCPUs 4 Active Memory 3.37 GiB Provisioned Memory 17.44…" at bounding box center [784, 227] width 1504 height 211
click at [1370, 371] on button "button" at bounding box center [1382, 369] width 23 height 26
click at [1514, 362] on button "button" at bounding box center [1525, 369] width 23 height 26
type input "5"
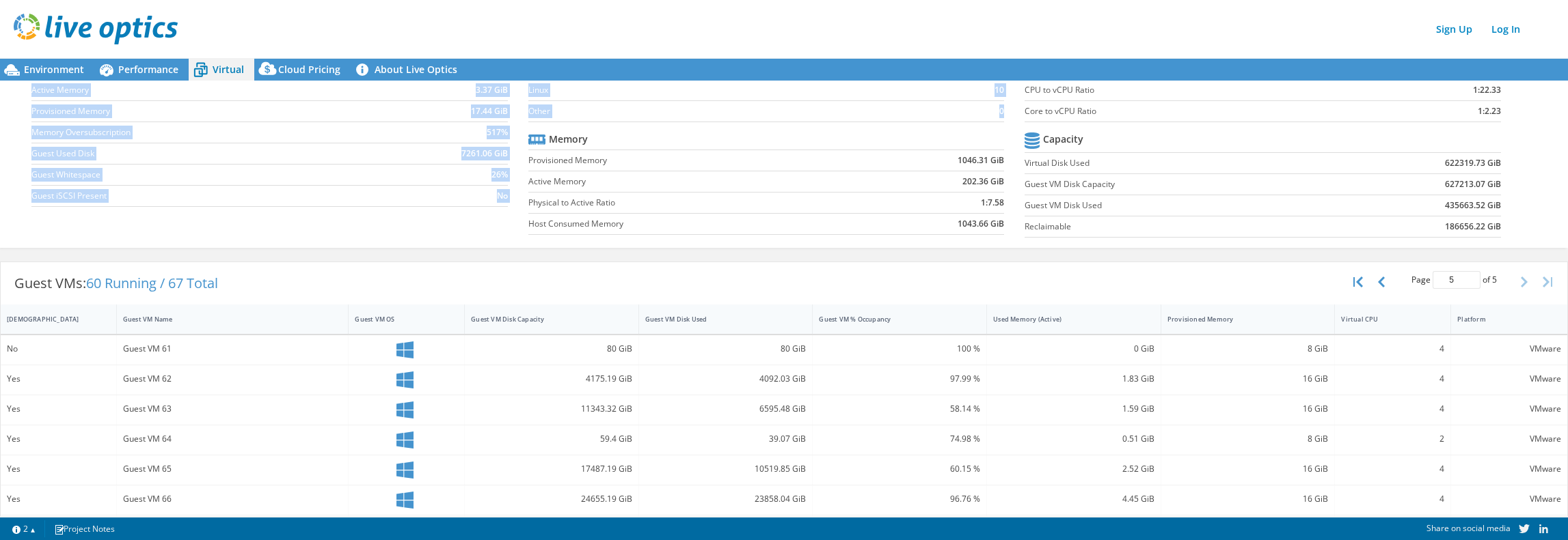
scroll to position [118, 0]
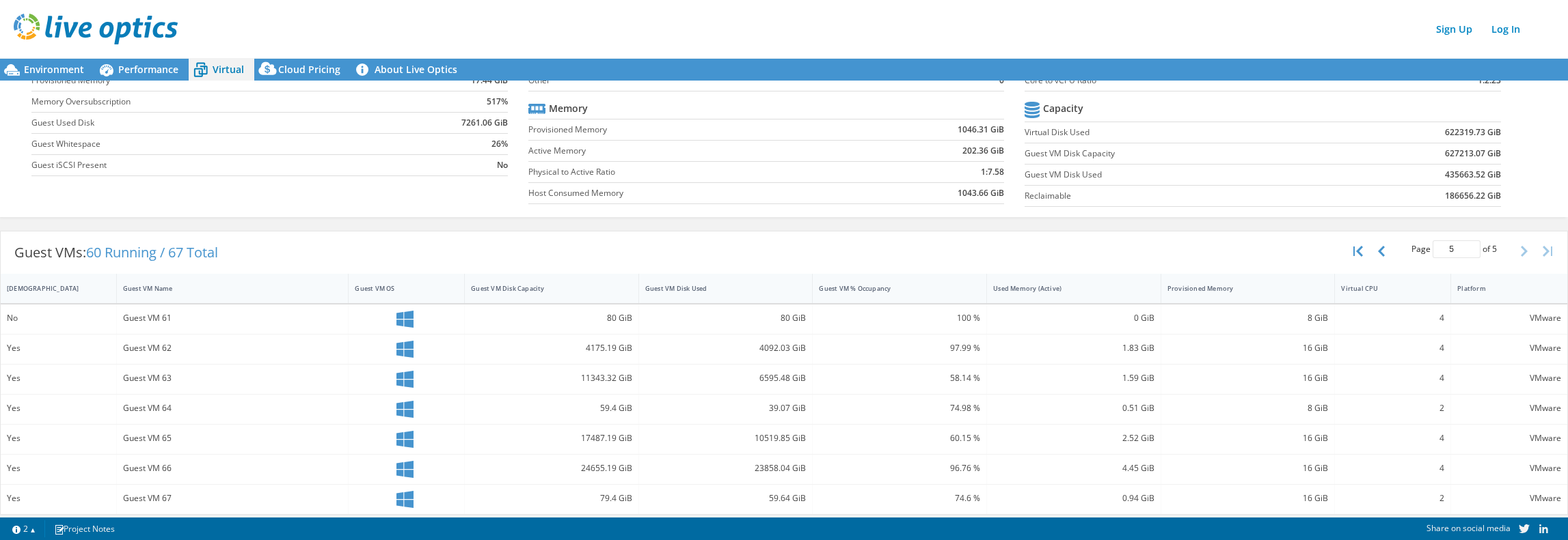
click at [422, 316] on div at bounding box center [406, 319] width 104 height 17
click at [408, 318] on icon at bounding box center [405, 319] width 17 height 17
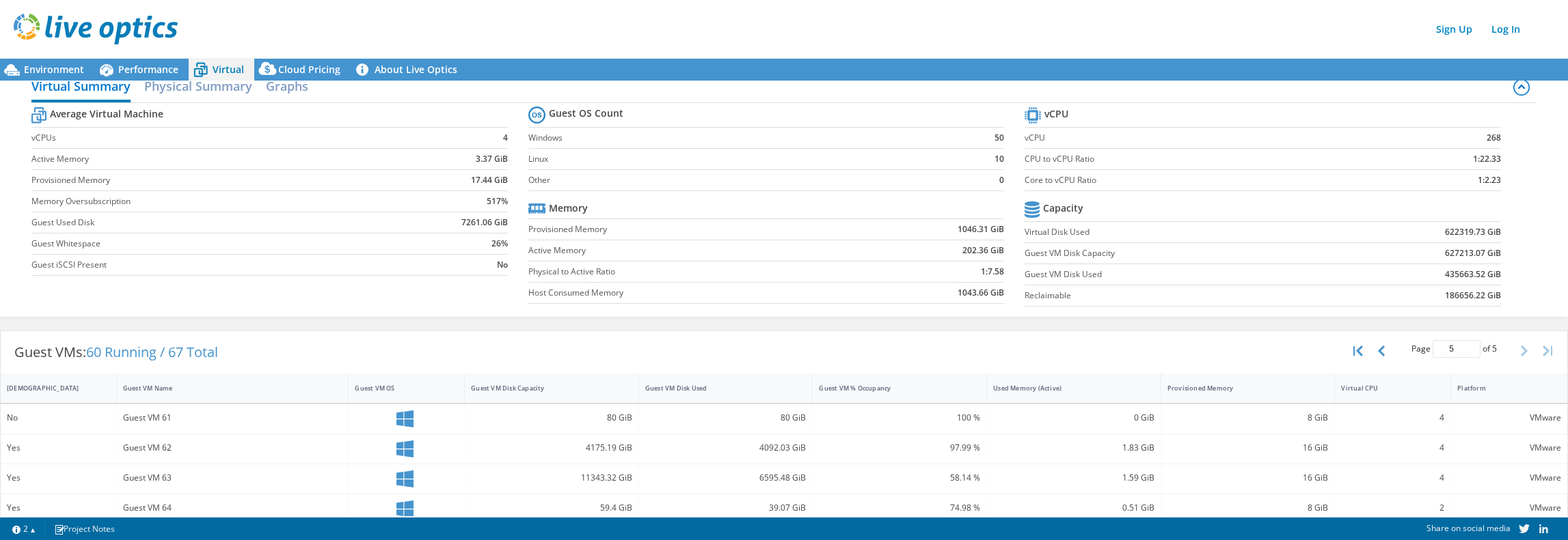
scroll to position [0, 0]
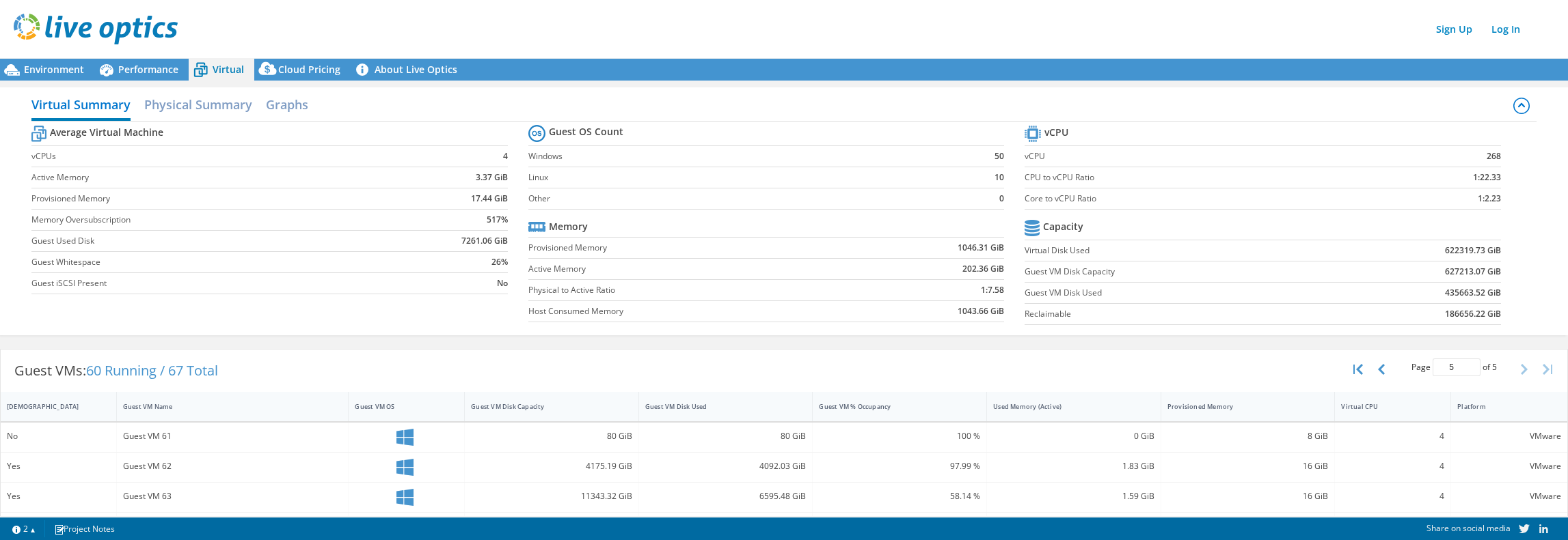
click at [550, 132] on b "Guest OS Count" at bounding box center [586, 132] width 74 height 13
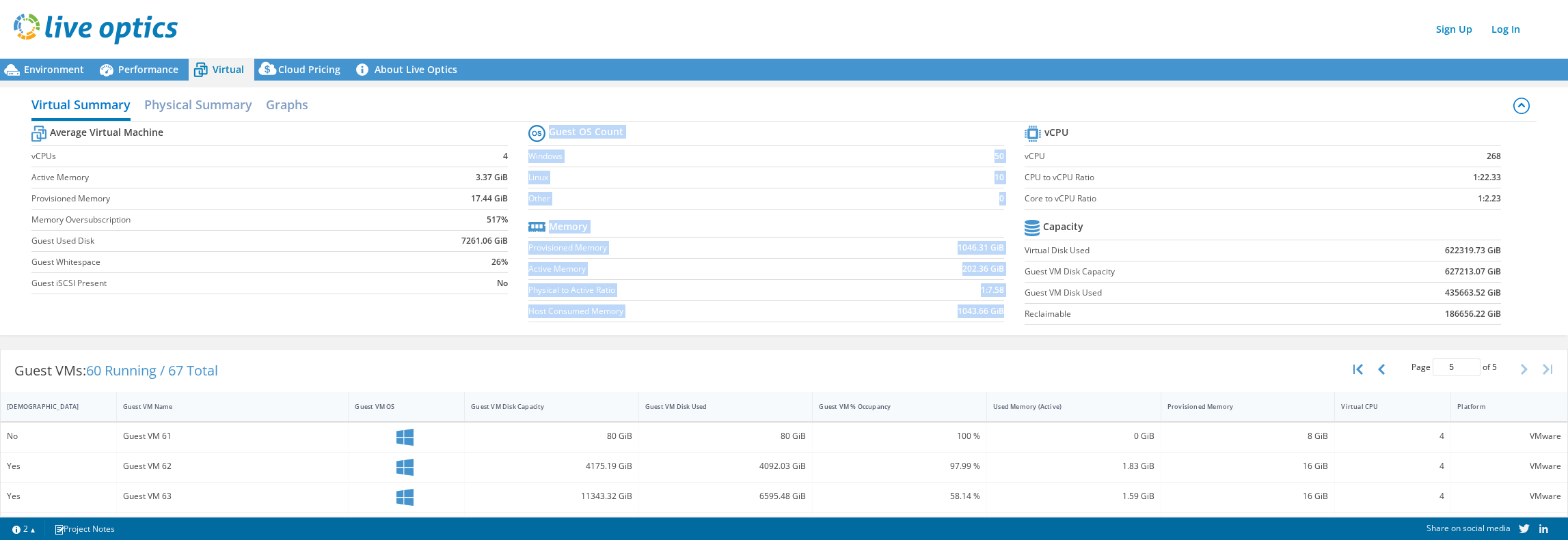
drag, startPoint x: 550, startPoint y: 132, endPoint x: 1009, endPoint y: 321, distance: 496.4
click at [1009, 321] on section "Guest OS Count Windows 50 Linux 10 Other 0 Memory Provisioned Memory 1046.31 Gi…" at bounding box center [776, 225] width 497 height 208
click at [1003, 326] on section "Guest OS Count Windows 50 Linux 10 Other 0 Memory Provisioned Memory 1046.31 Gi…" at bounding box center [776, 225] width 497 height 208
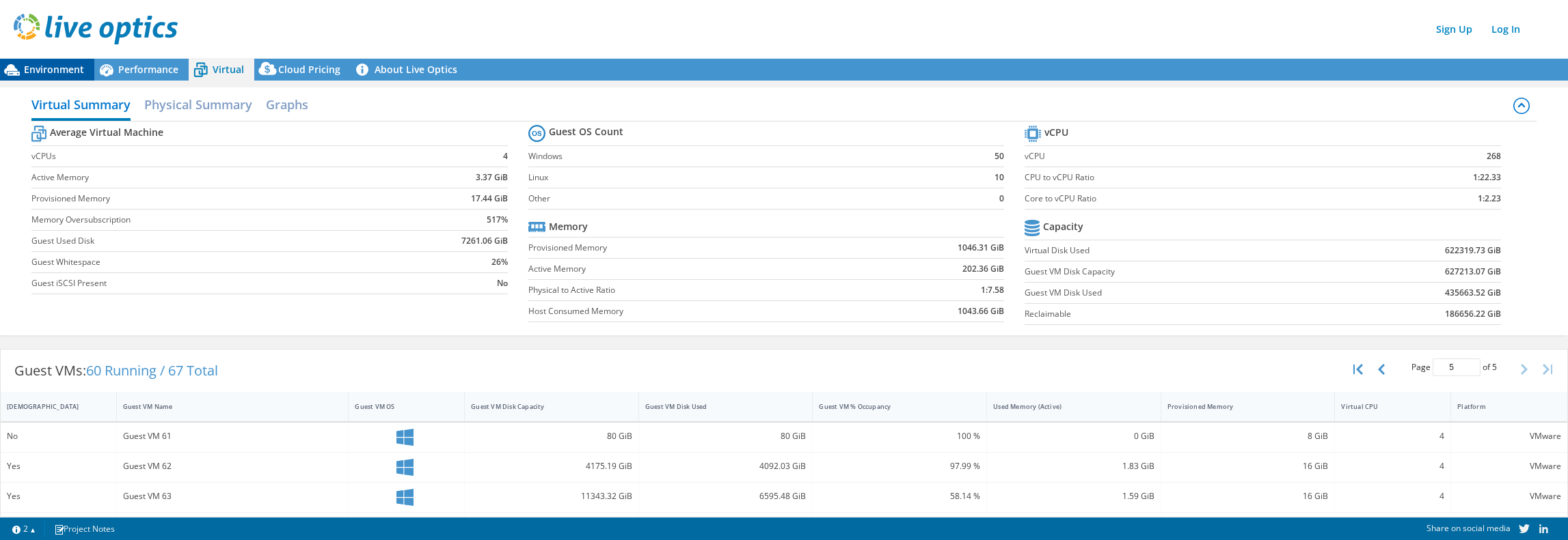
click at [38, 67] on span "Environment" at bounding box center [53, 69] width 60 height 13
